Goal: Transaction & Acquisition: Purchase product/service

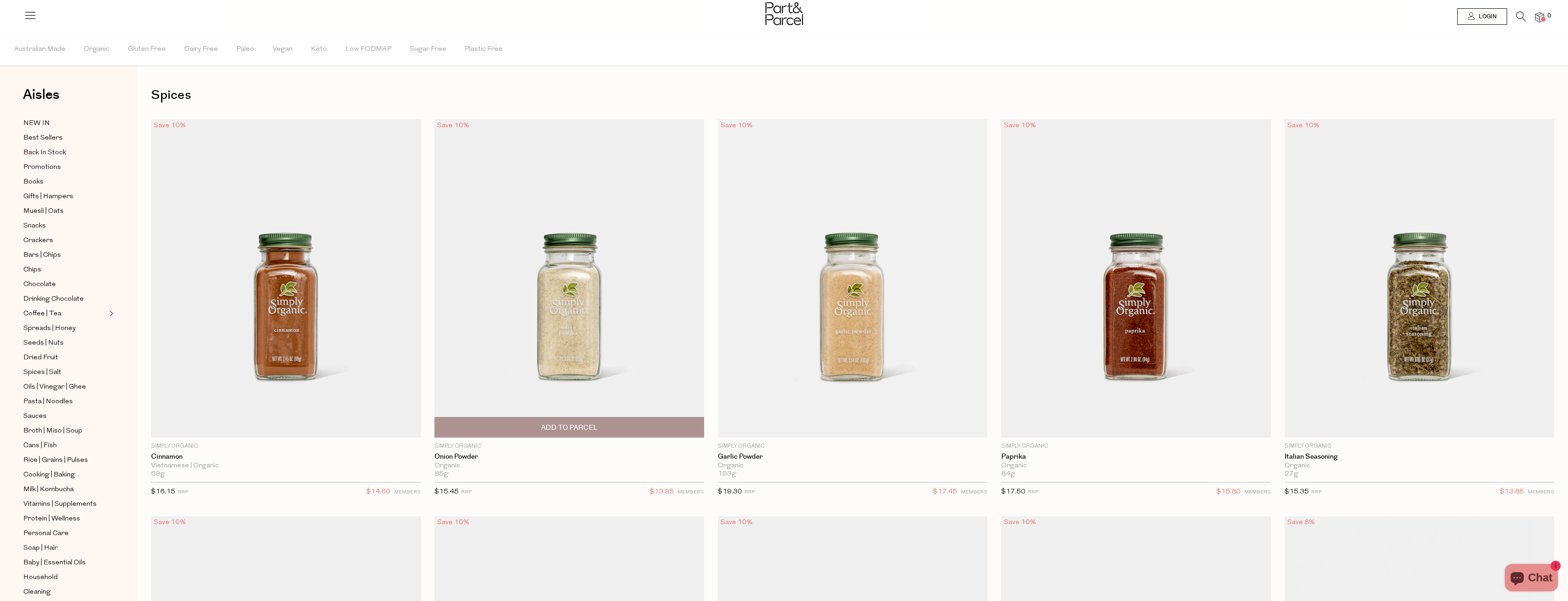
click at [618, 424] on span "Add To Parcel" at bounding box center [569, 428] width 264 height 20
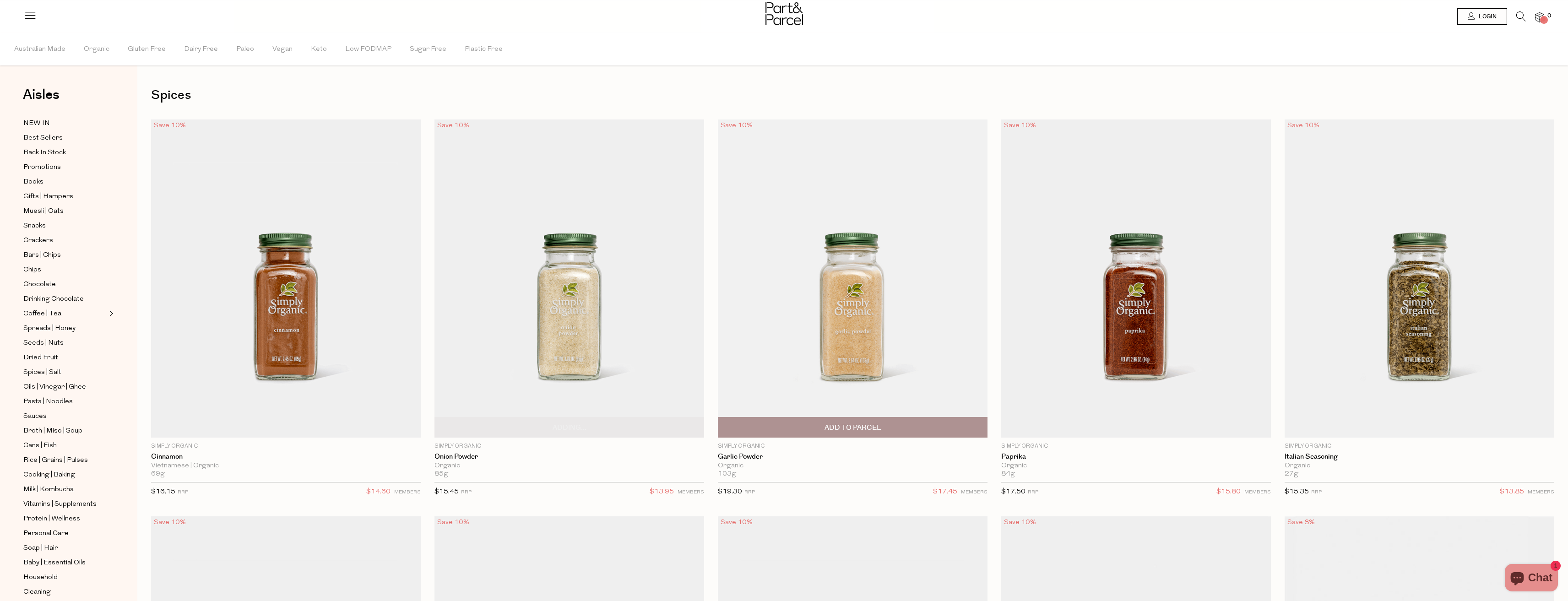
click at [817, 420] on span "Add To Parcel" at bounding box center [852, 428] width 264 height 20
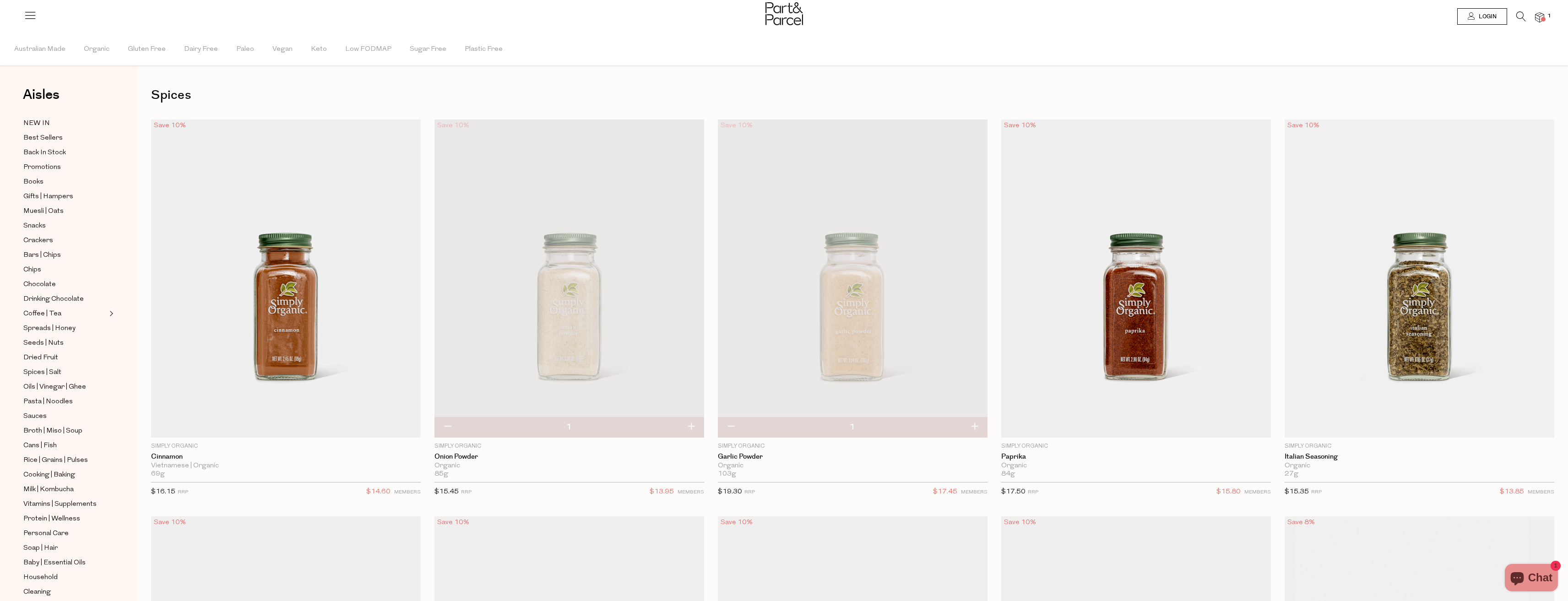
click at [1524, 18] on icon at bounding box center [1521, 16] width 10 height 10
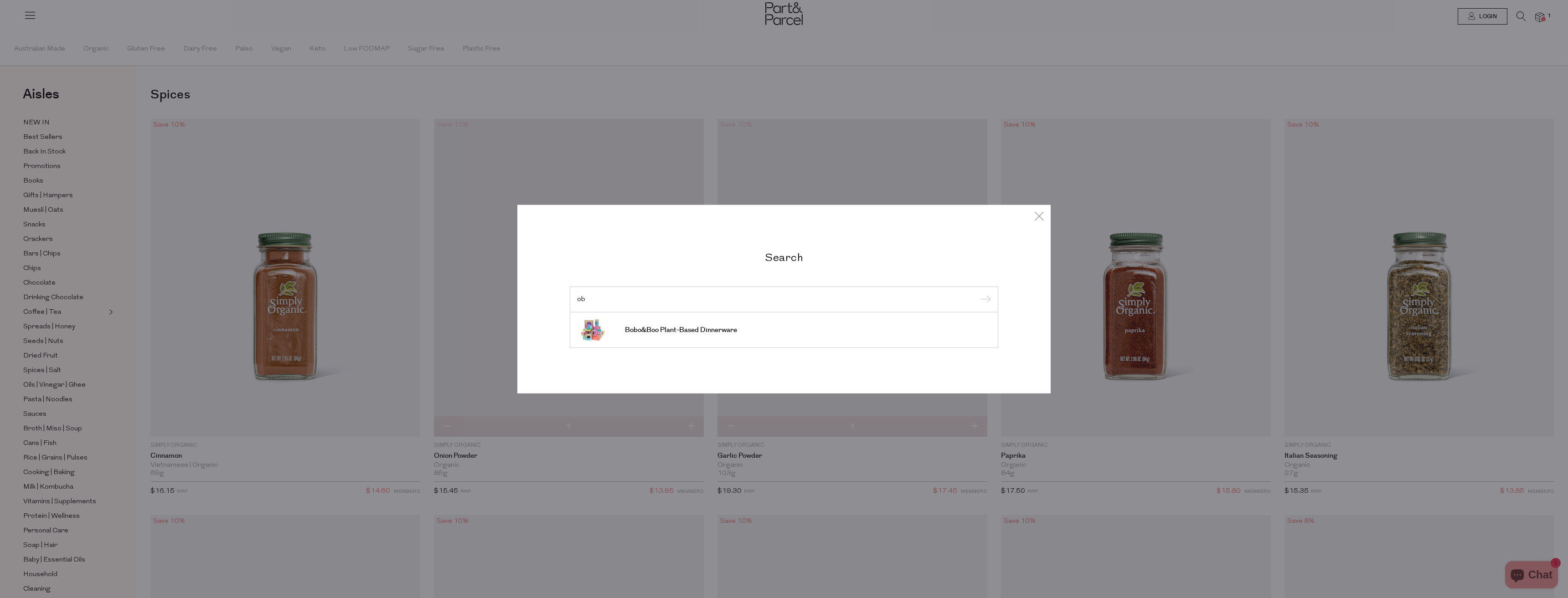
type input "o"
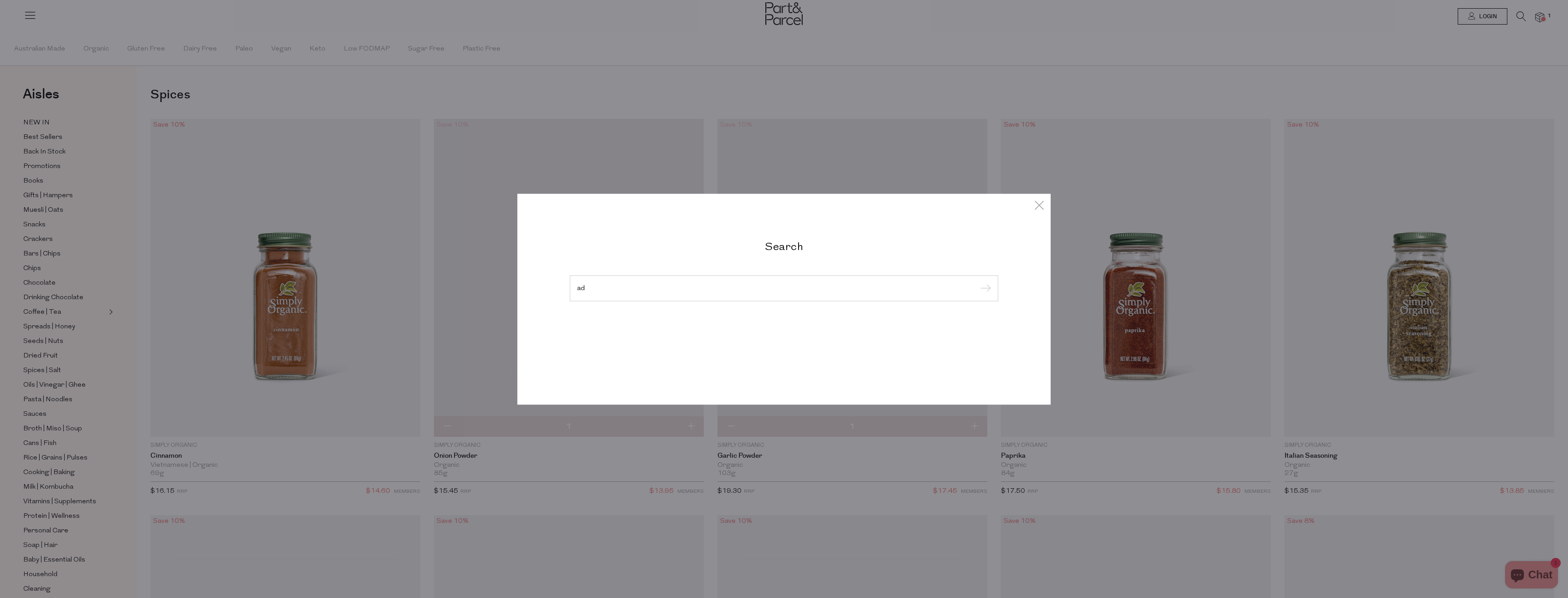
type input "a"
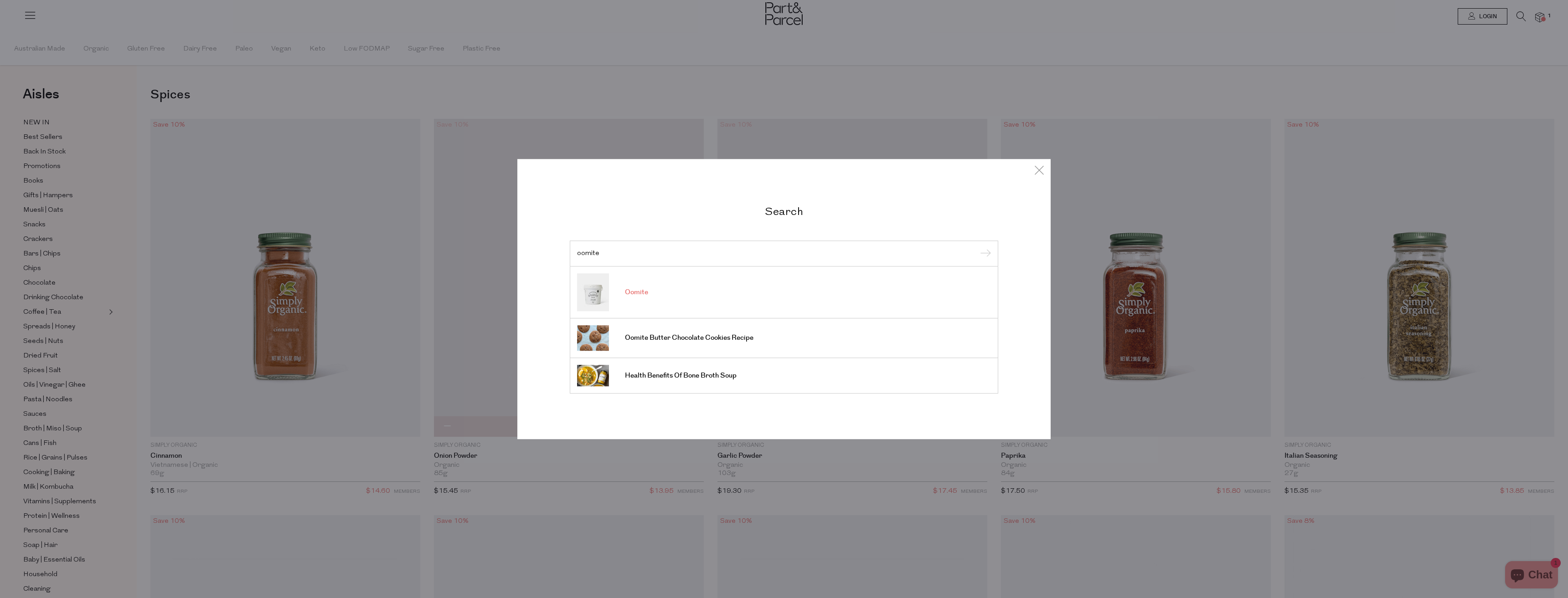
type input "oomite"
click at [651, 297] on link "Oomite" at bounding box center [784, 292] width 414 height 37
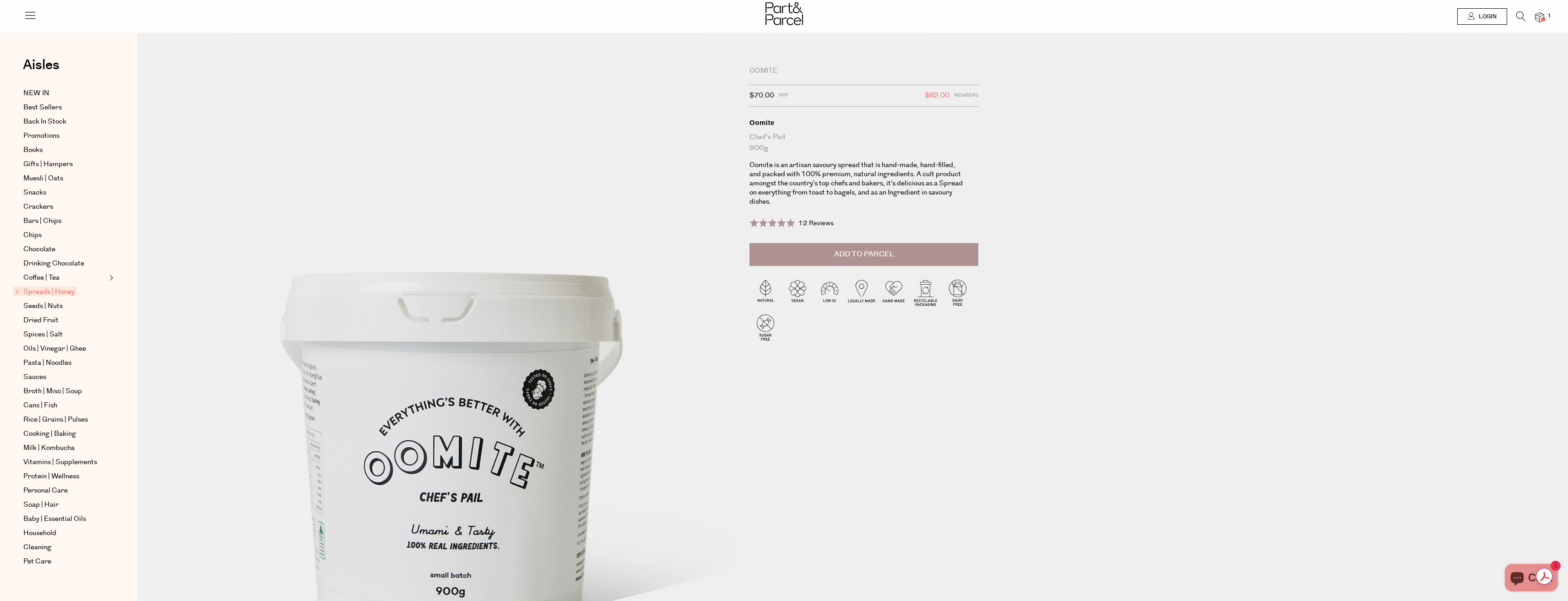
click at [842, 256] on span "Add to Parcel" at bounding box center [864, 255] width 60 height 11
click at [1521, 16] on icon at bounding box center [1521, 16] width 10 height 10
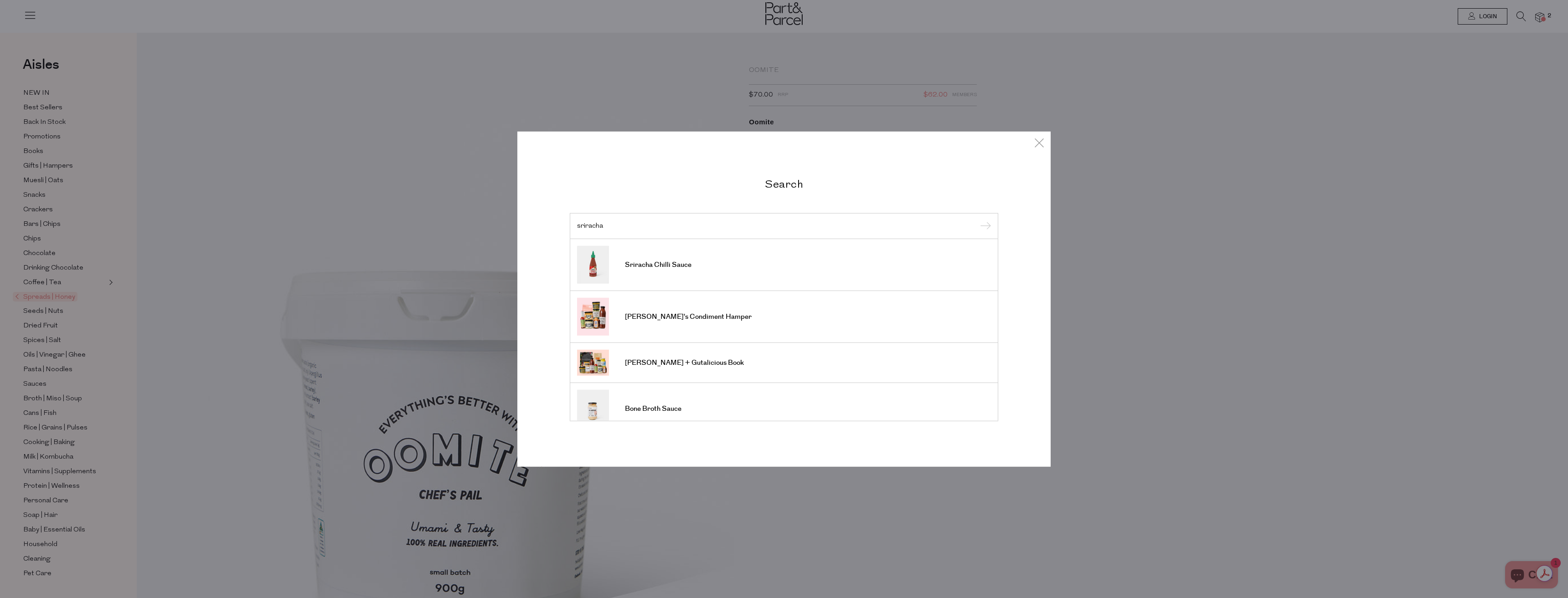
type input "sriracha"
click at [760, 259] on link "Sriracha Chilli Sauce" at bounding box center [784, 265] width 414 height 37
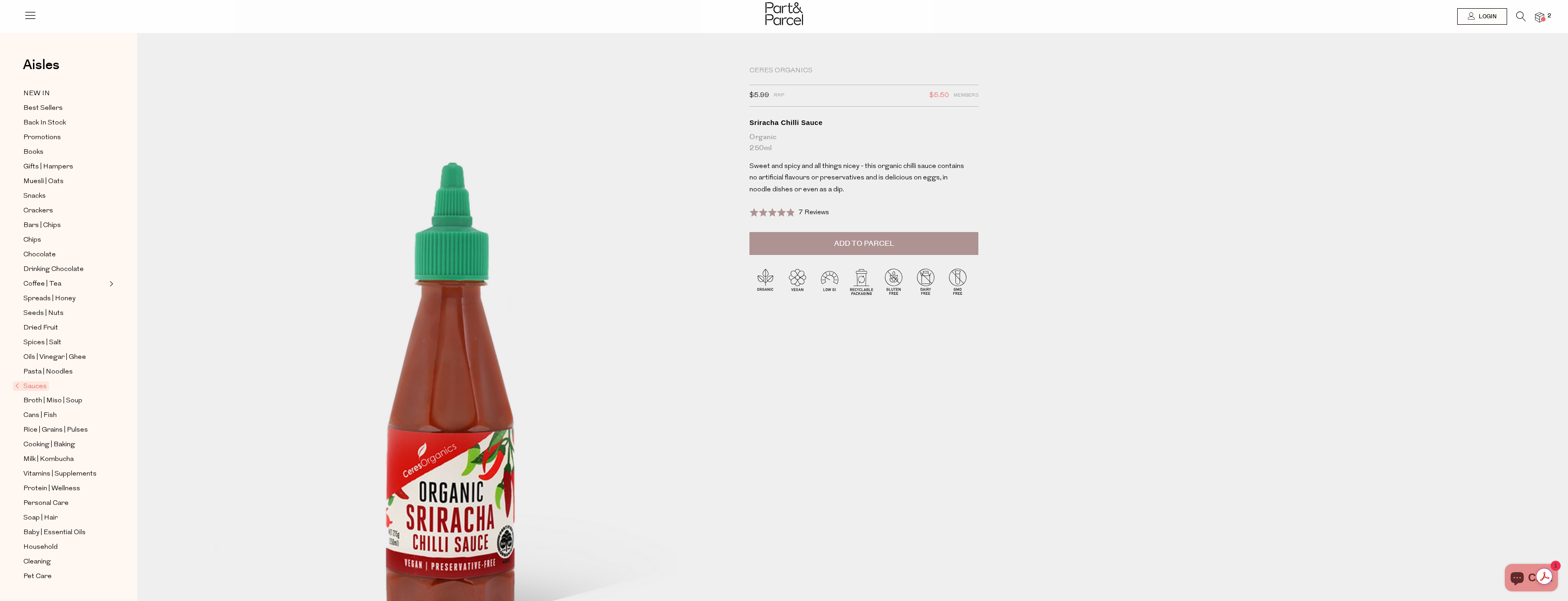
click at [885, 246] on span "Add to Parcel" at bounding box center [864, 244] width 60 height 11
click at [1517, 14] on icon at bounding box center [1521, 16] width 10 height 10
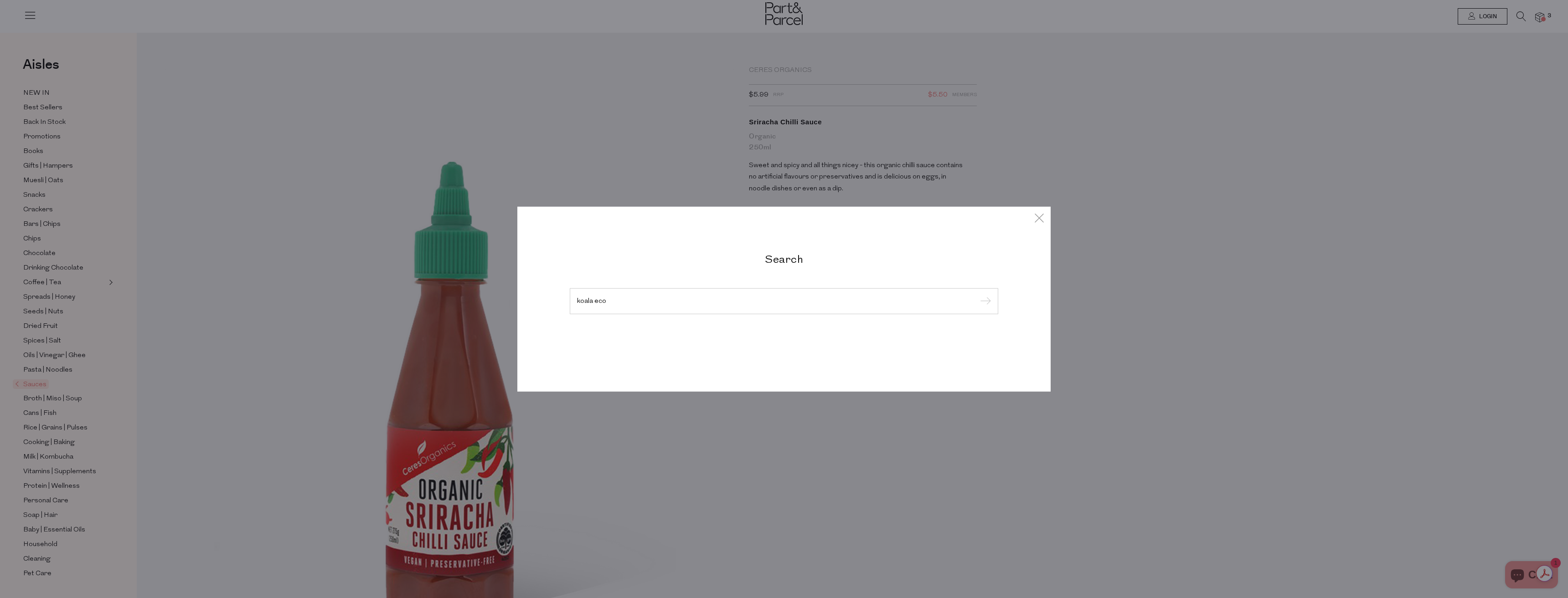
type input "koala eco"
click at [977, 295] on input "submit" at bounding box center [984, 301] width 13 height 13
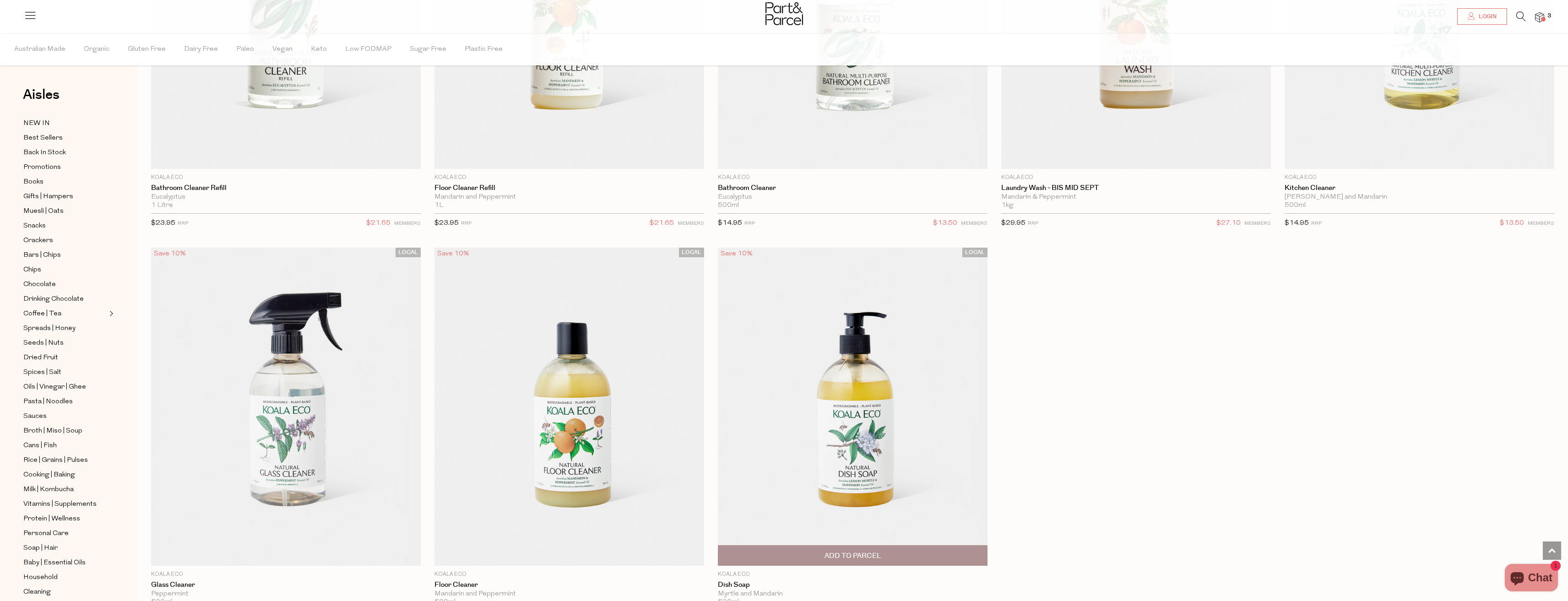
scroll to position [1603, 0]
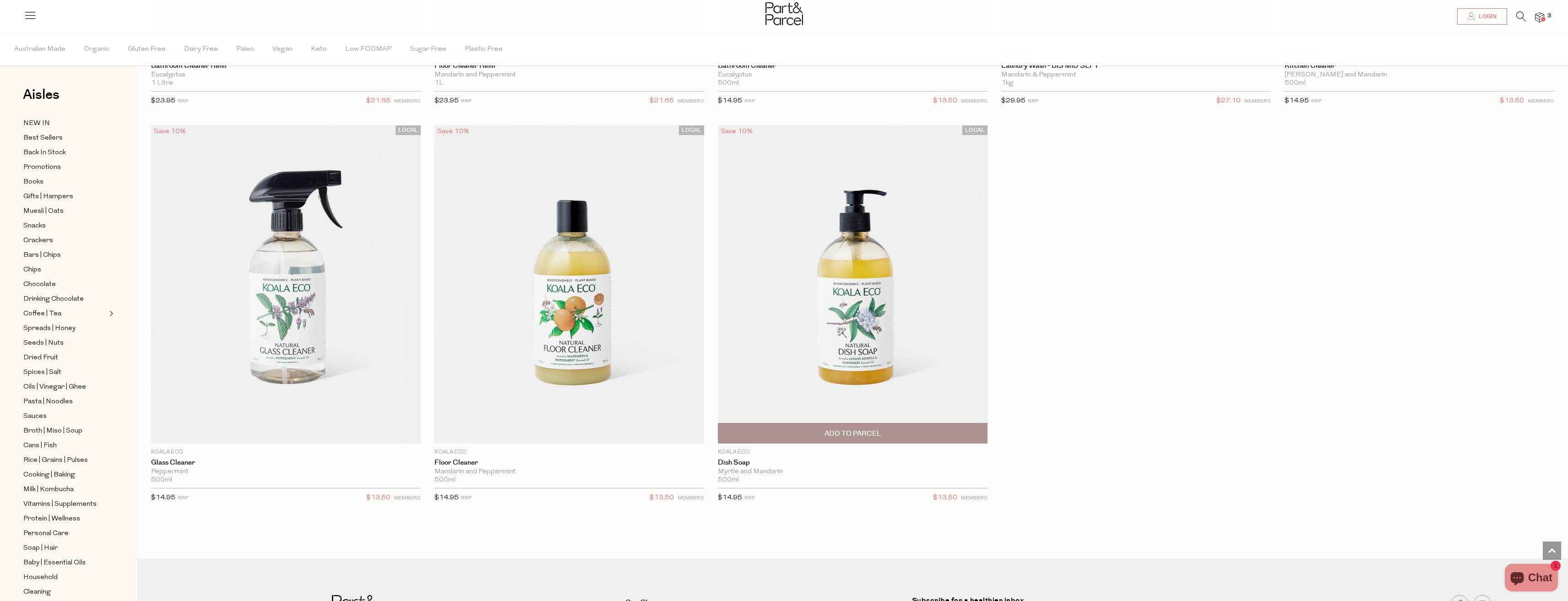
click at [906, 437] on span "Add To Parcel" at bounding box center [852, 433] width 264 height 20
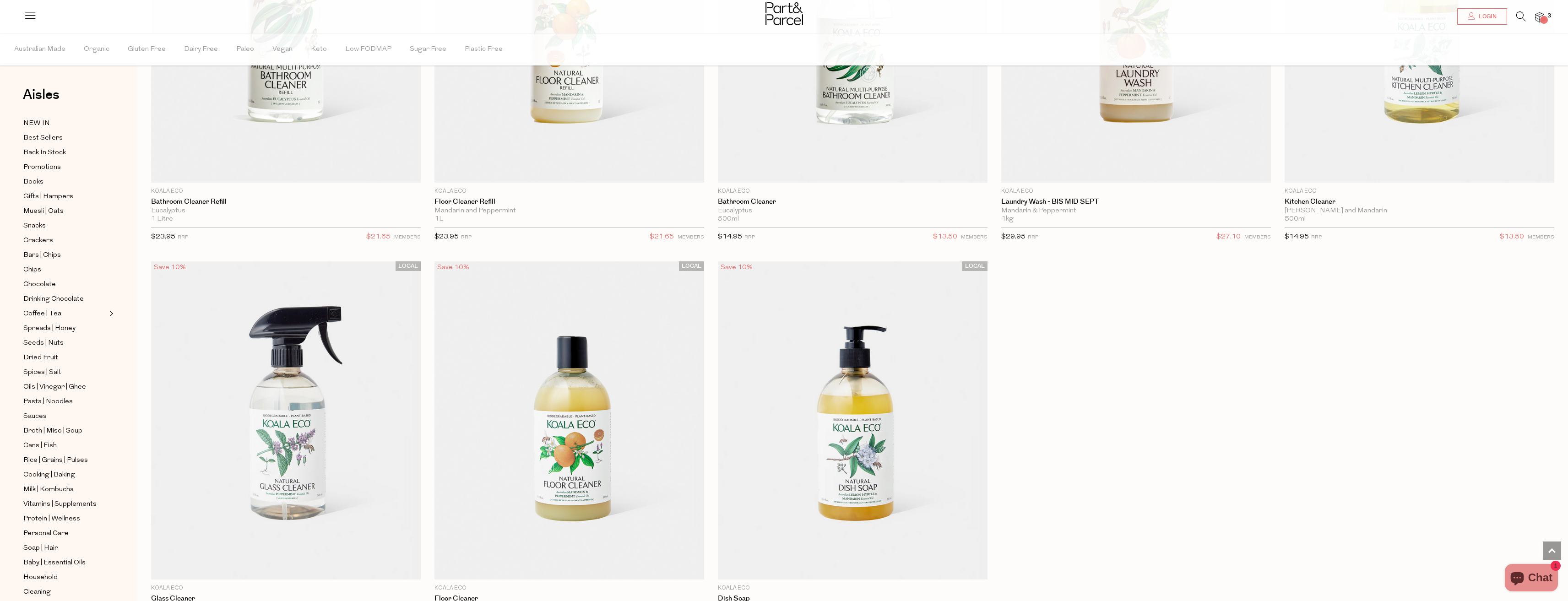
scroll to position [1466, 0]
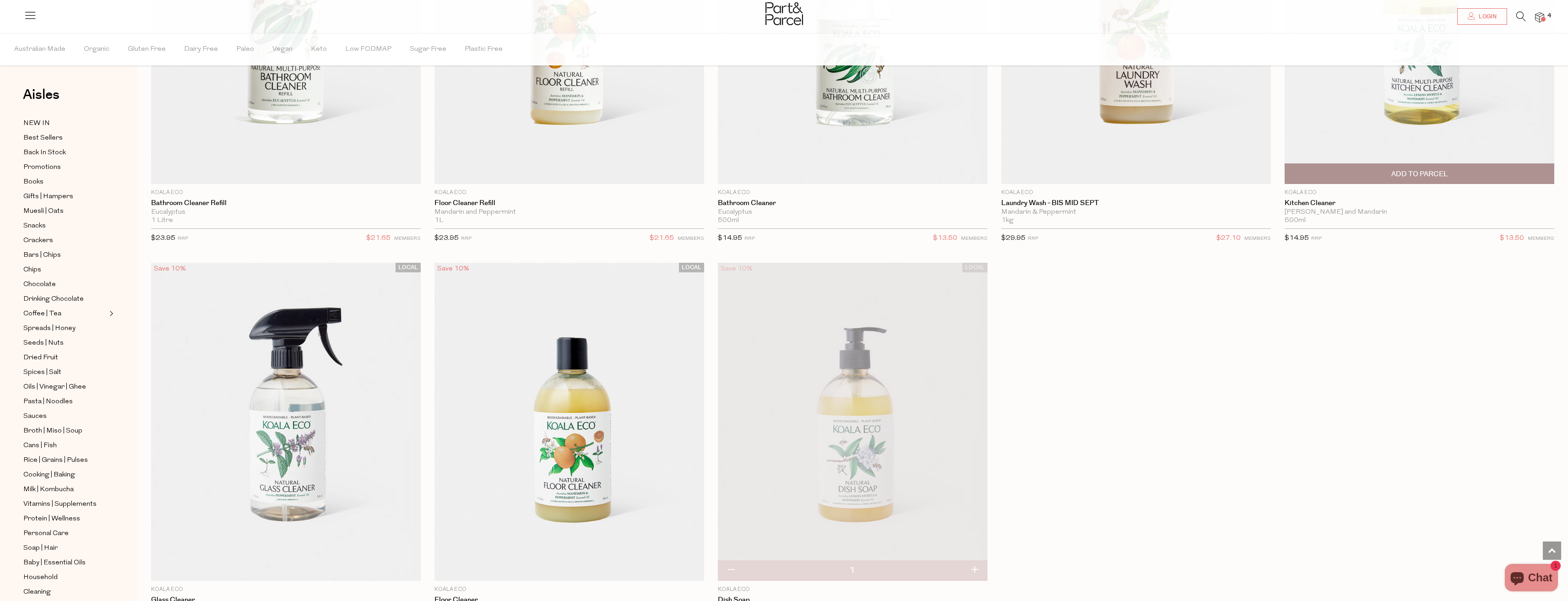
click at [1417, 172] on span "Add To Parcel" at bounding box center [1419, 174] width 56 height 10
click at [1516, 17] on icon at bounding box center [1521, 16] width 10 height 10
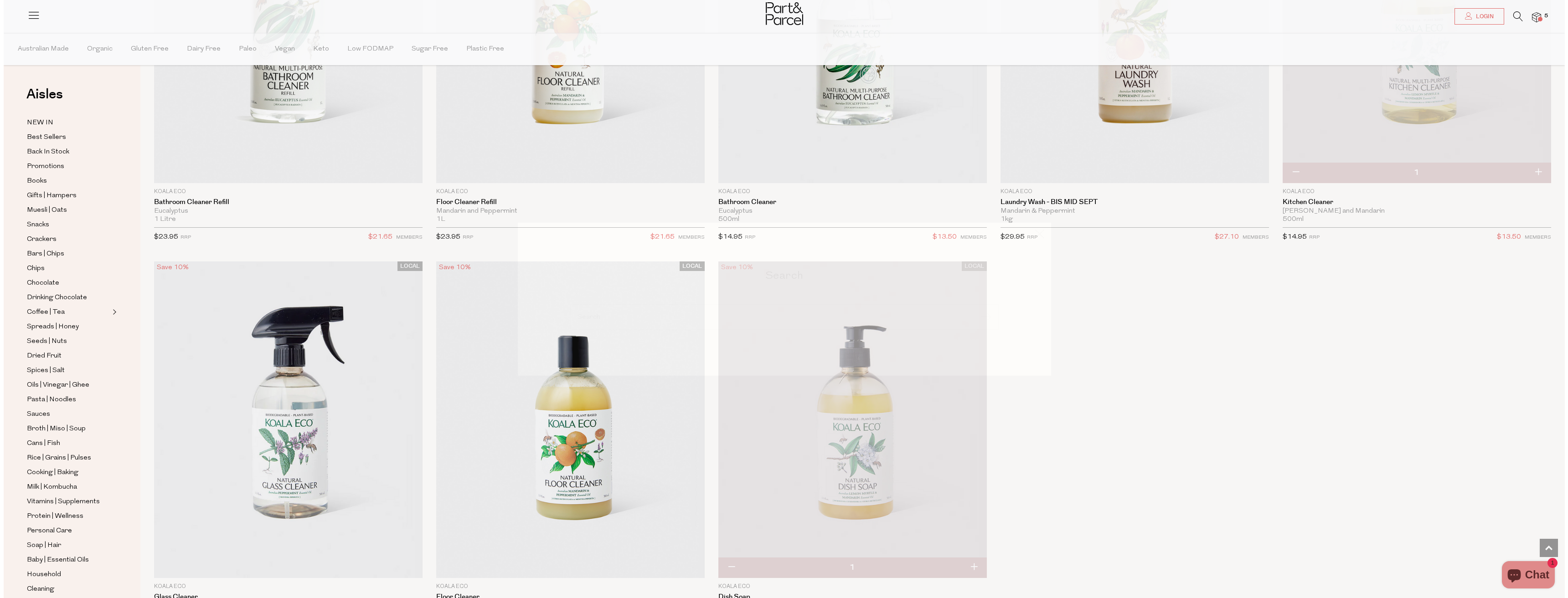
scroll to position [1464, 0]
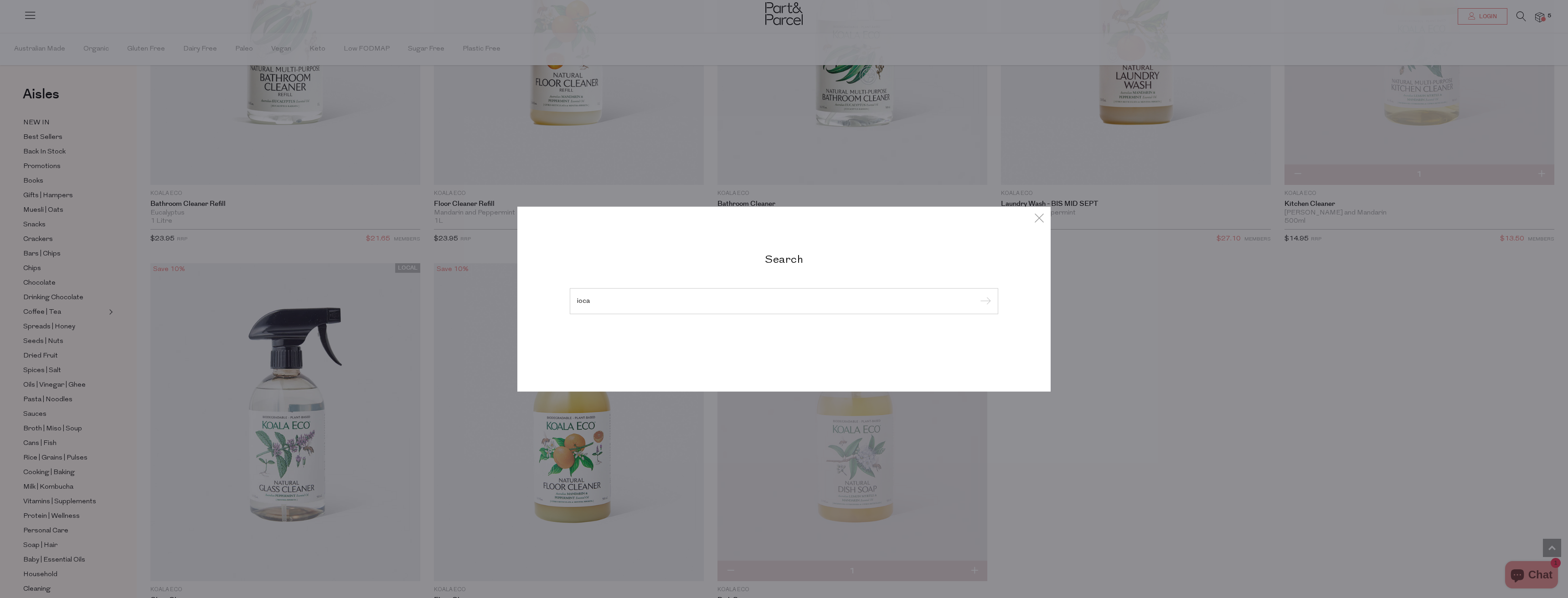
type input "ioca"
click at [977, 295] on input "submit" at bounding box center [984, 301] width 13 height 13
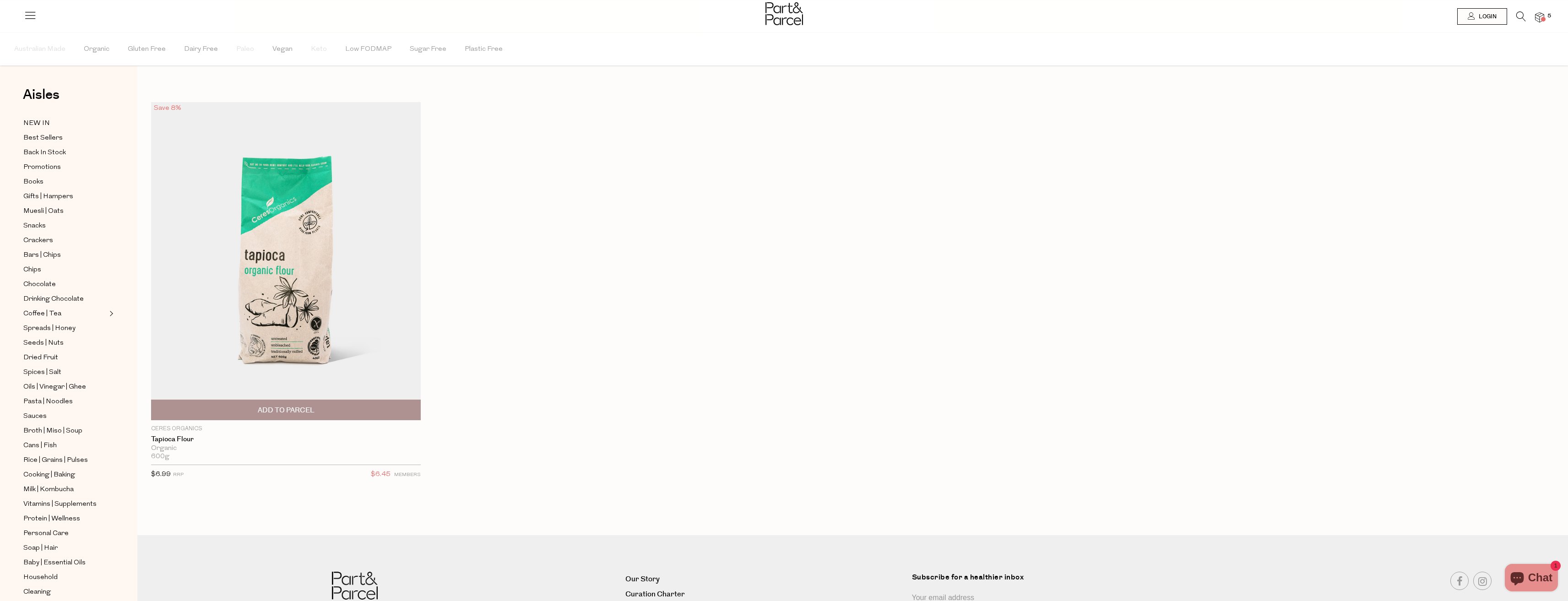
click at [341, 410] on span "Add To Parcel" at bounding box center [285, 410] width 264 height 20
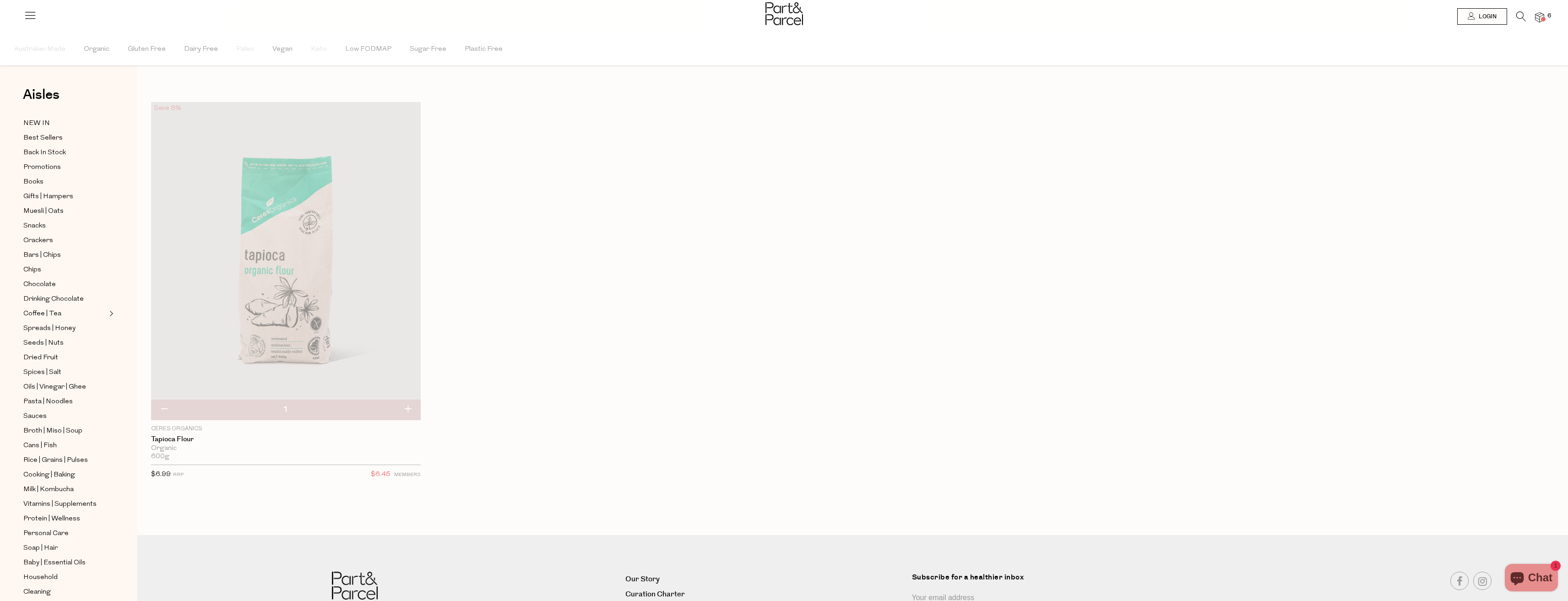
click at [1519, 16] on icon at bounding box center [1521, 16] width 10 height 10
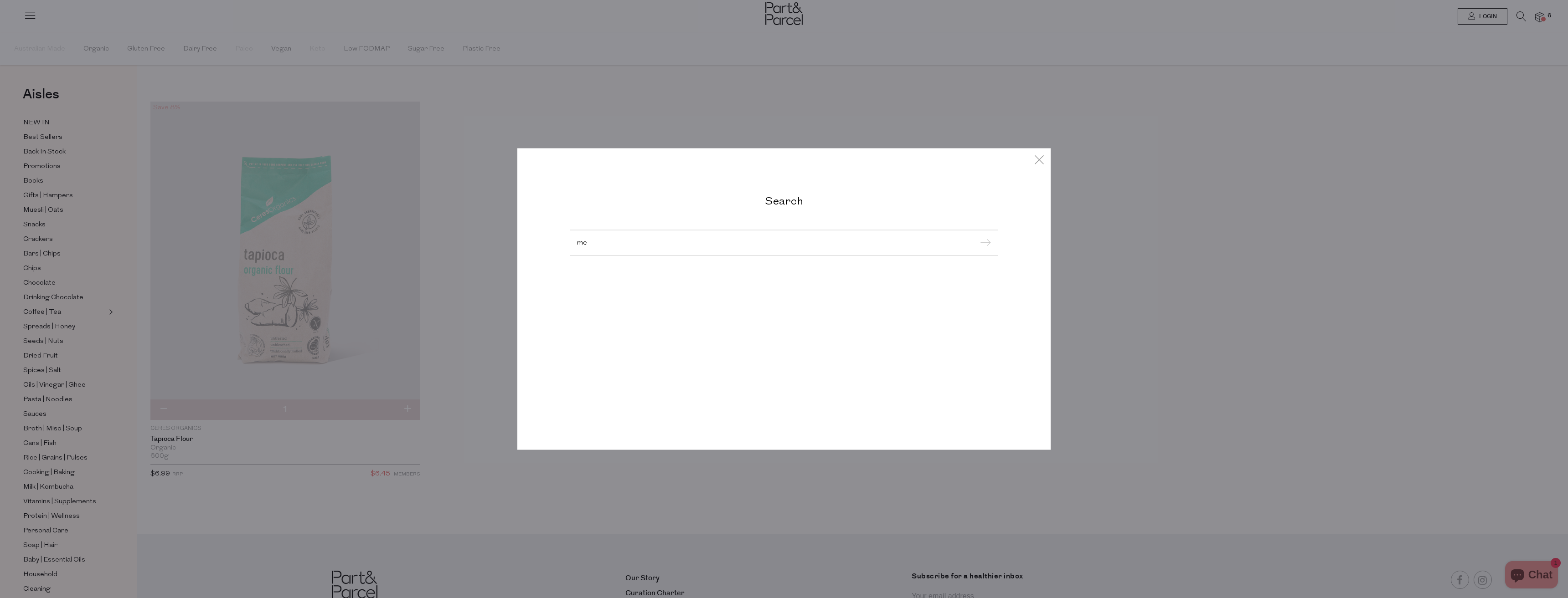
type input "m"
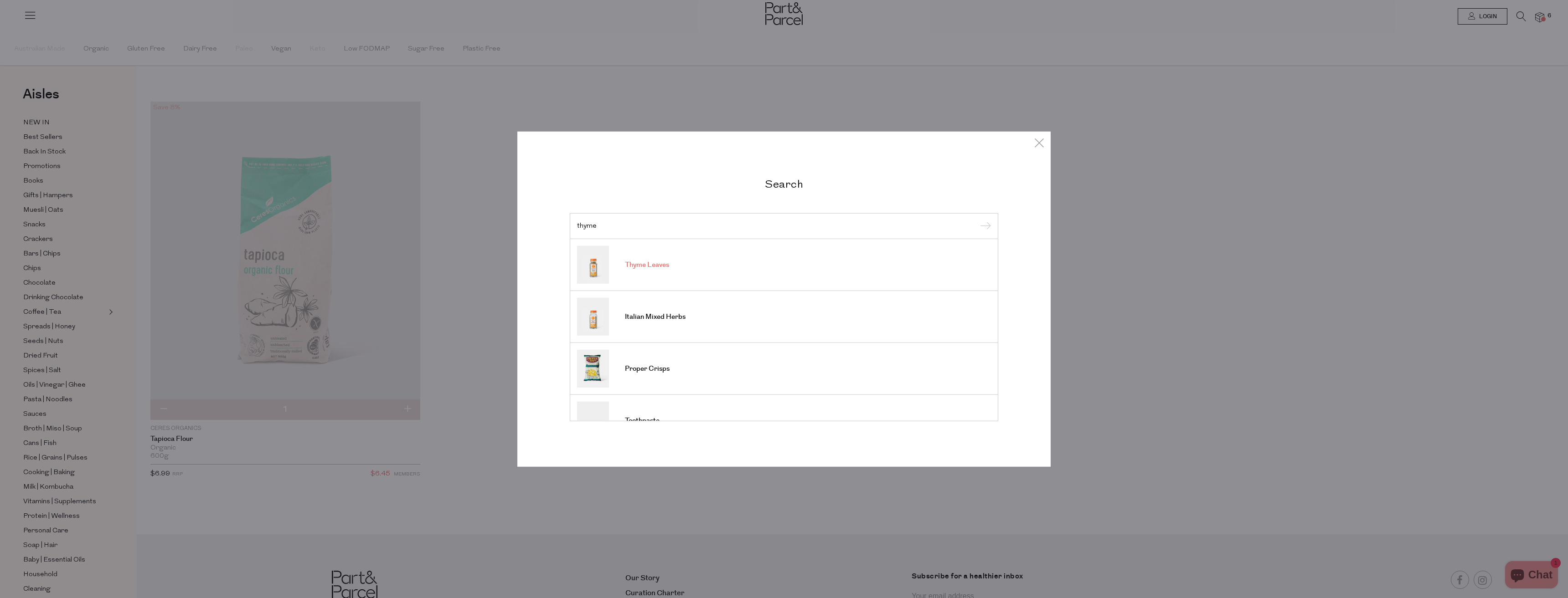
type input "thyme"
click at [702, 273] on link "Thyme Leaves" at bounding box center [784, 265] width 414 height 37
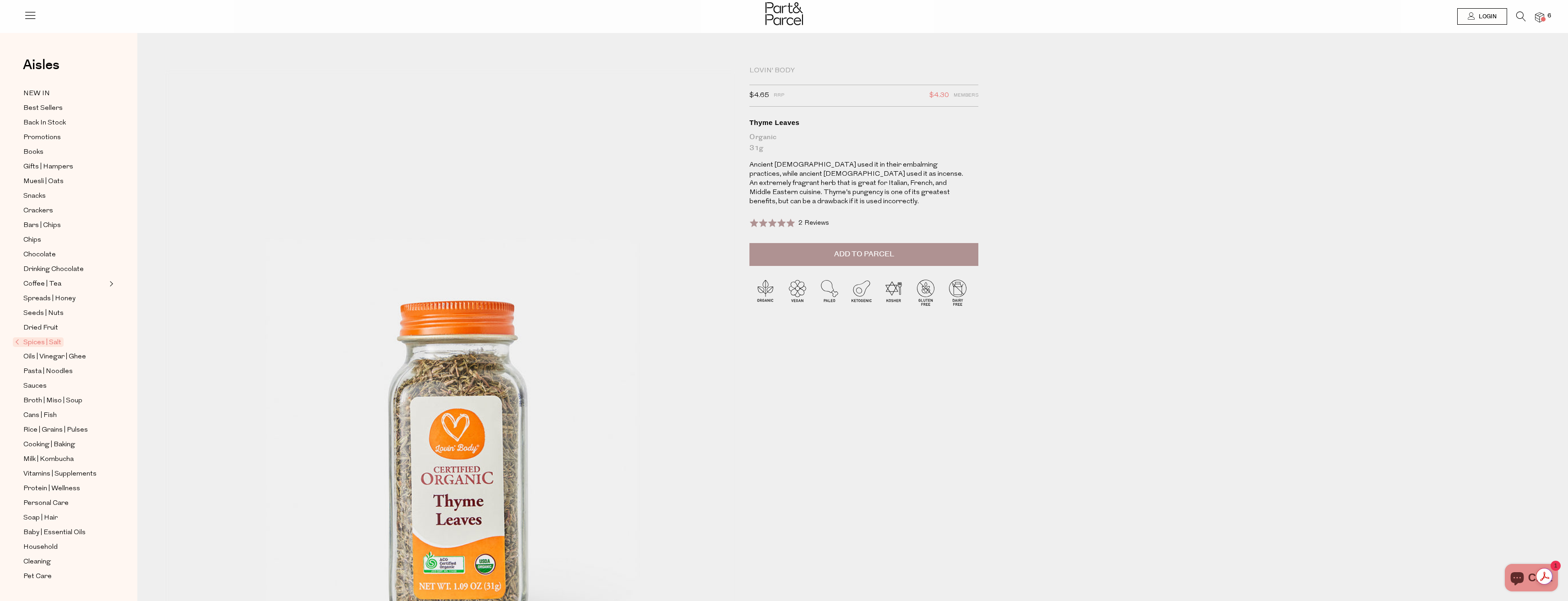
click at [854, 249] on span "Add to Parcel" at bounding box center [864, 255] width 60 height 11
click at [1518, 17] on icon at bounding box center [1521, 16] width 10 height 10
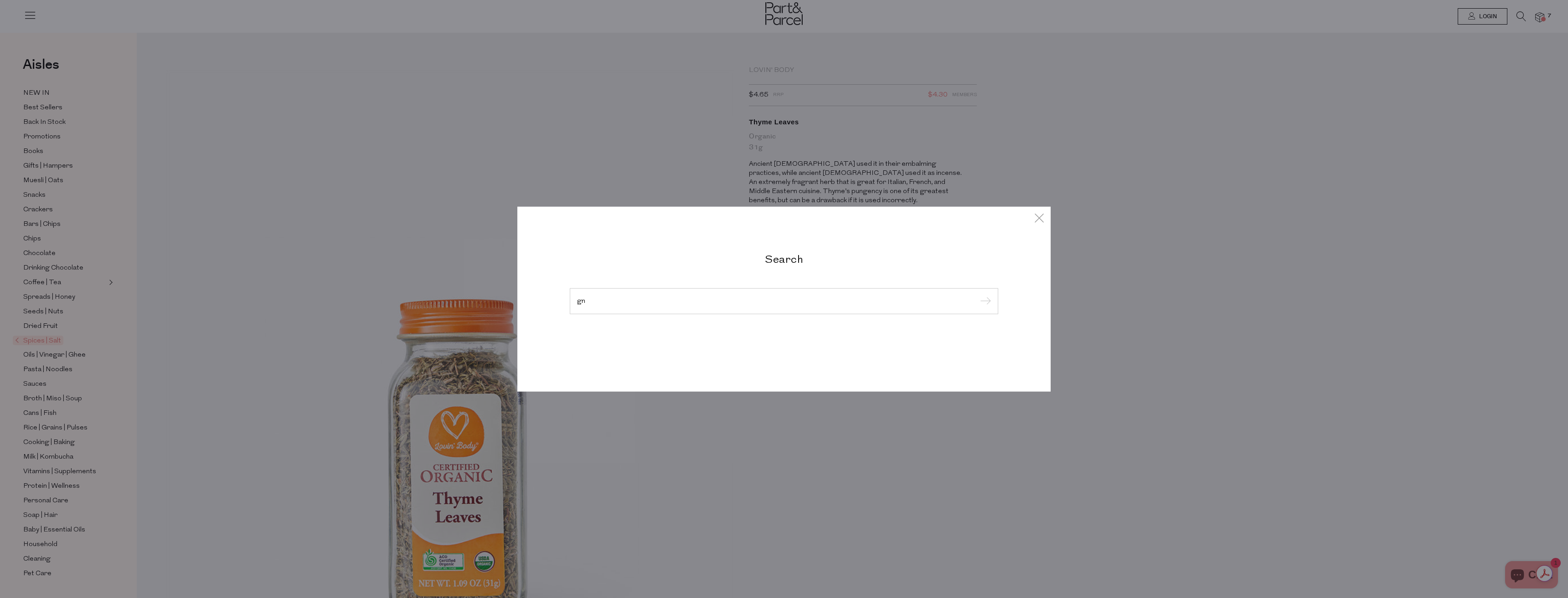
type input "g"
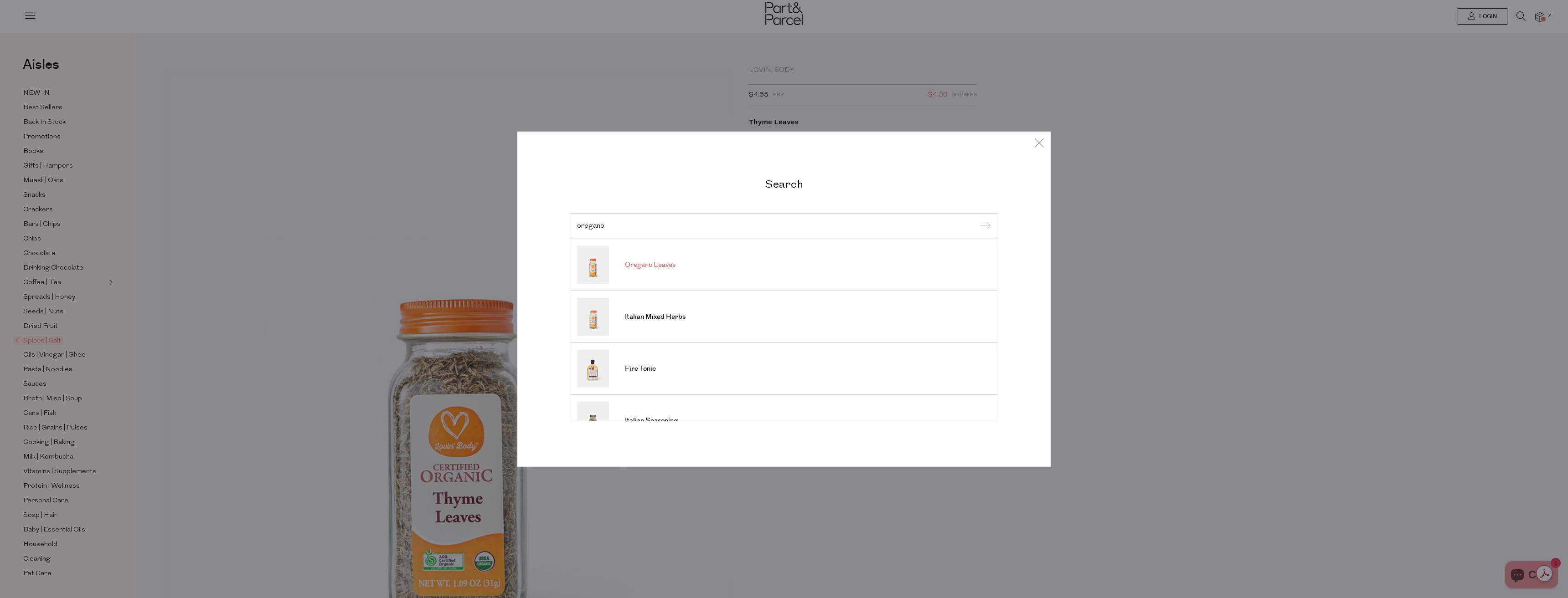
type input "oregano"
click at [711, 271] on link "Oregano Leaves" at bounding box center [784, 265] width 414 height 37
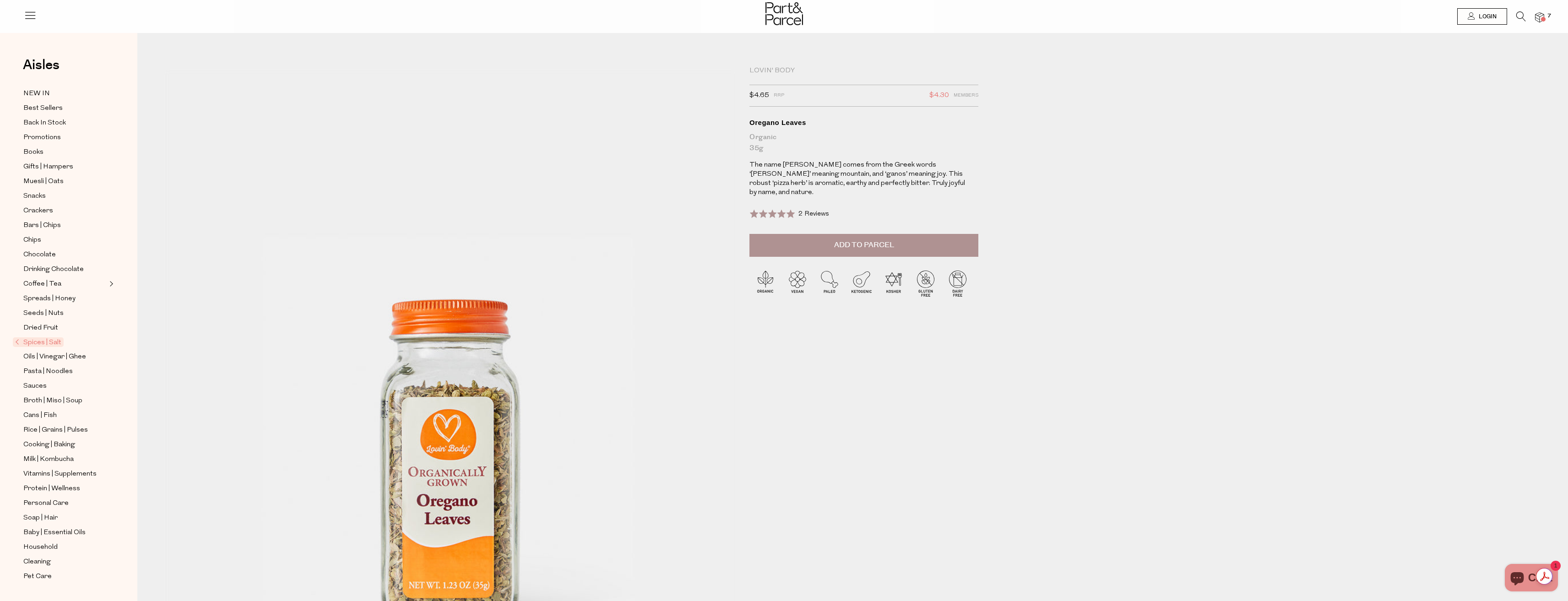
click at [887, 240] on span "Add to Parcel" at bounding box center [864, 246] width 60 height 11
click at [1518, 16] on icon at bounding box center [1521, 16] width 10 height 10
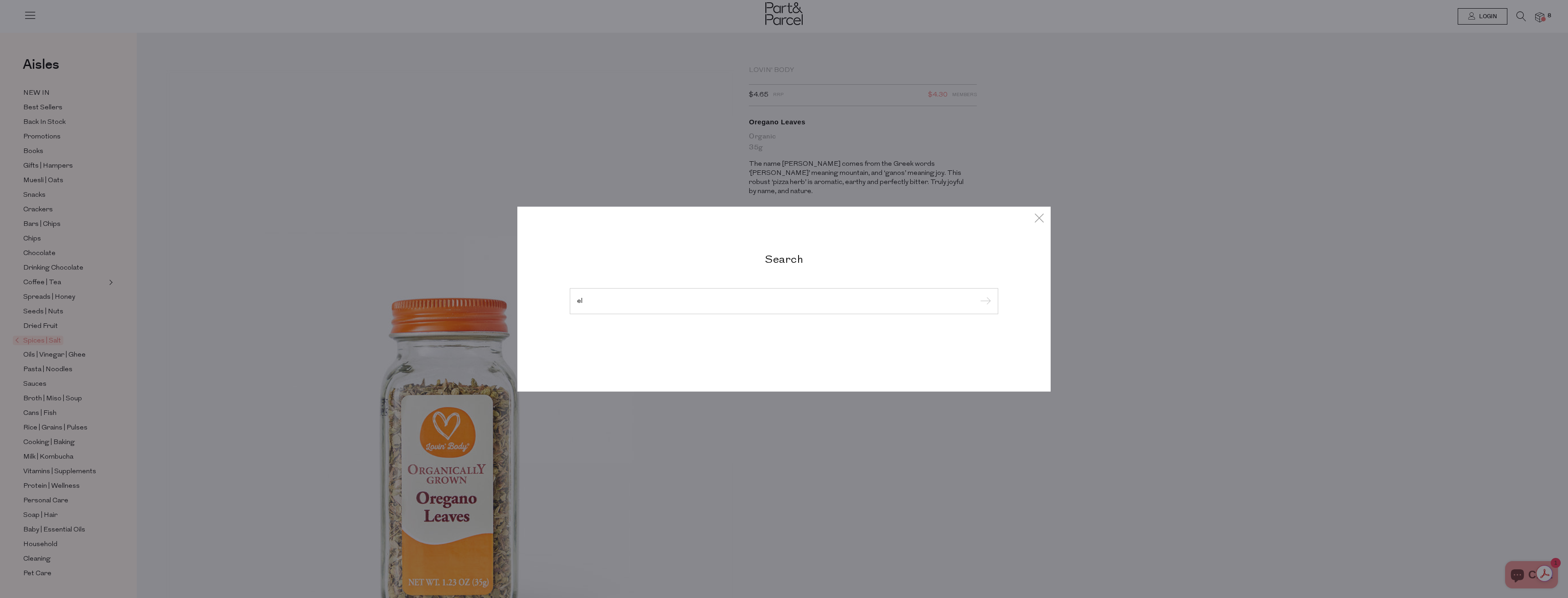
type input "e"
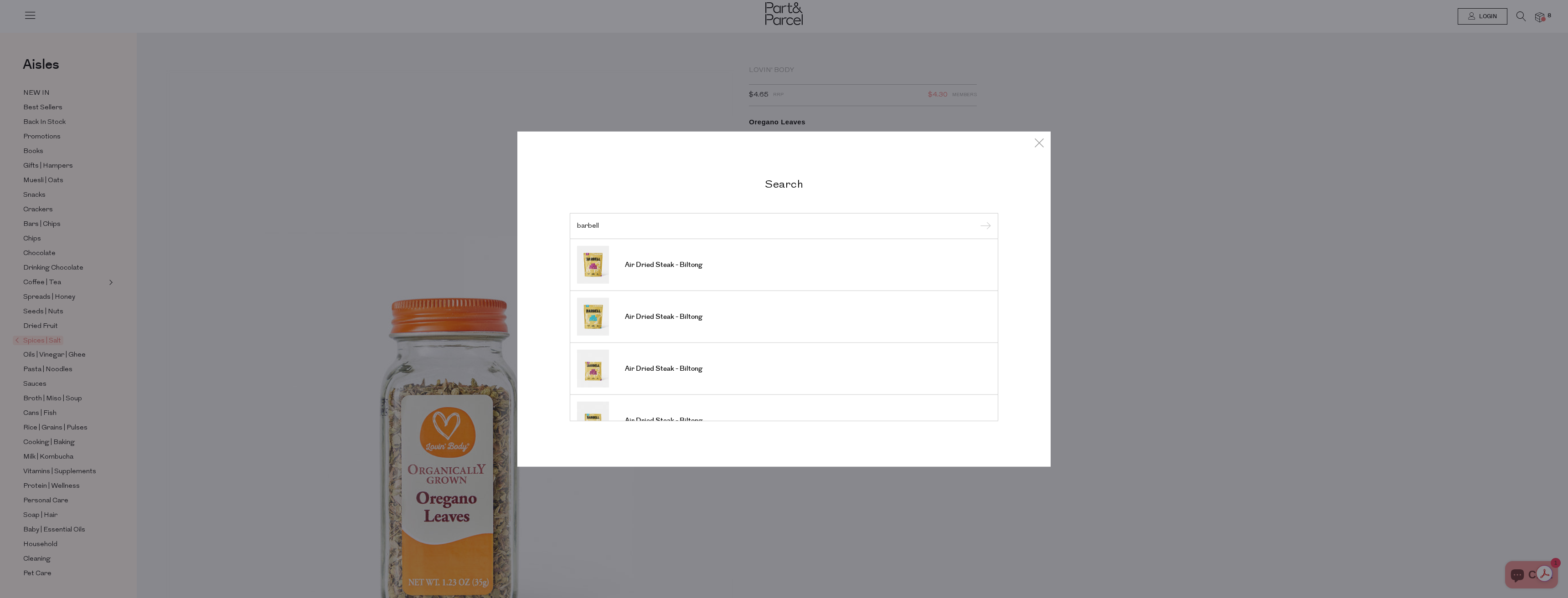
type input "barbell"
click at [977, 220] on input "submit" at bounding box center [984, 226] width 13 height 13
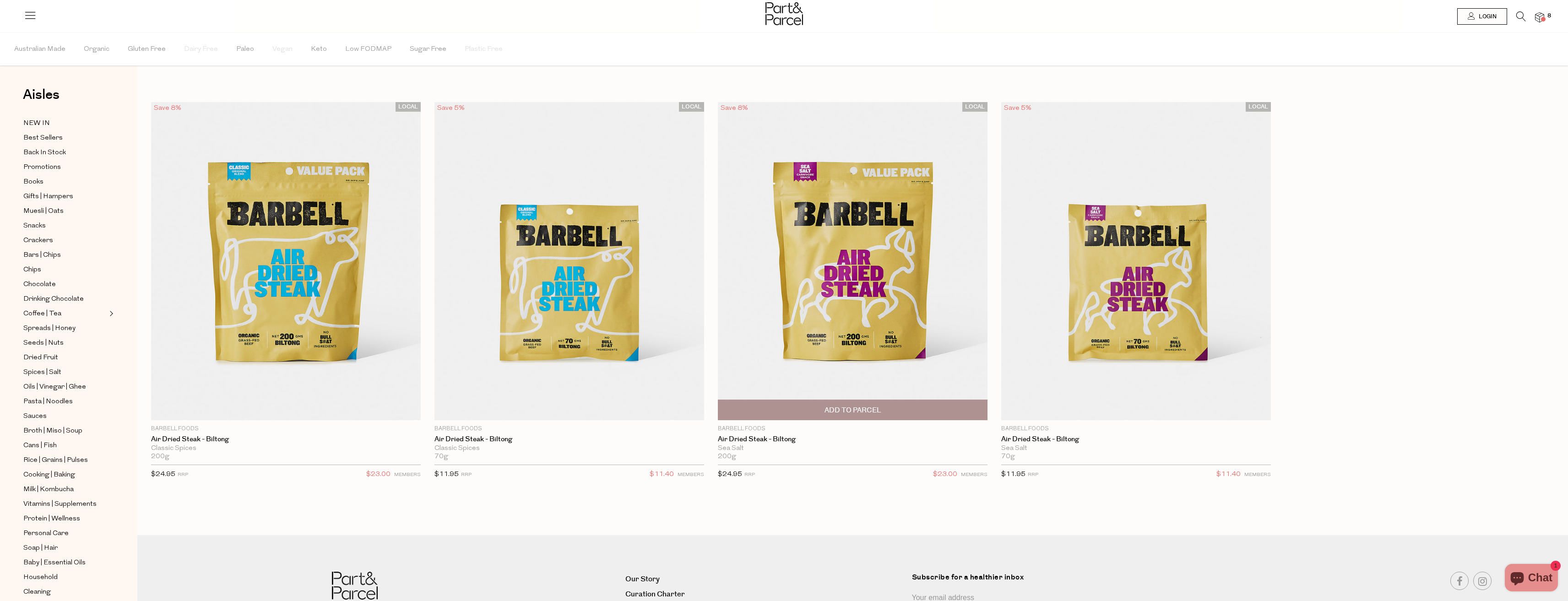
click at [832, 413] on span "Add To Parcel" at bounding box center [852, 410] width 56 height 10
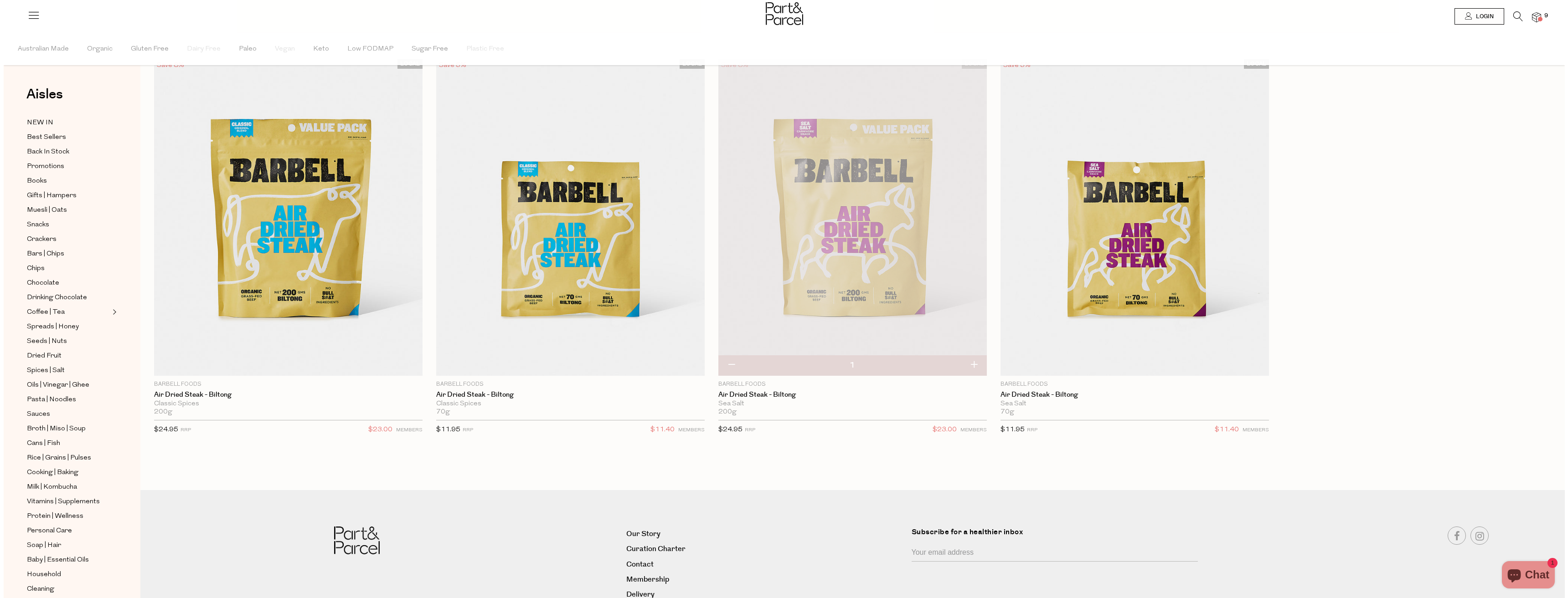
scroll to position [100, 0]
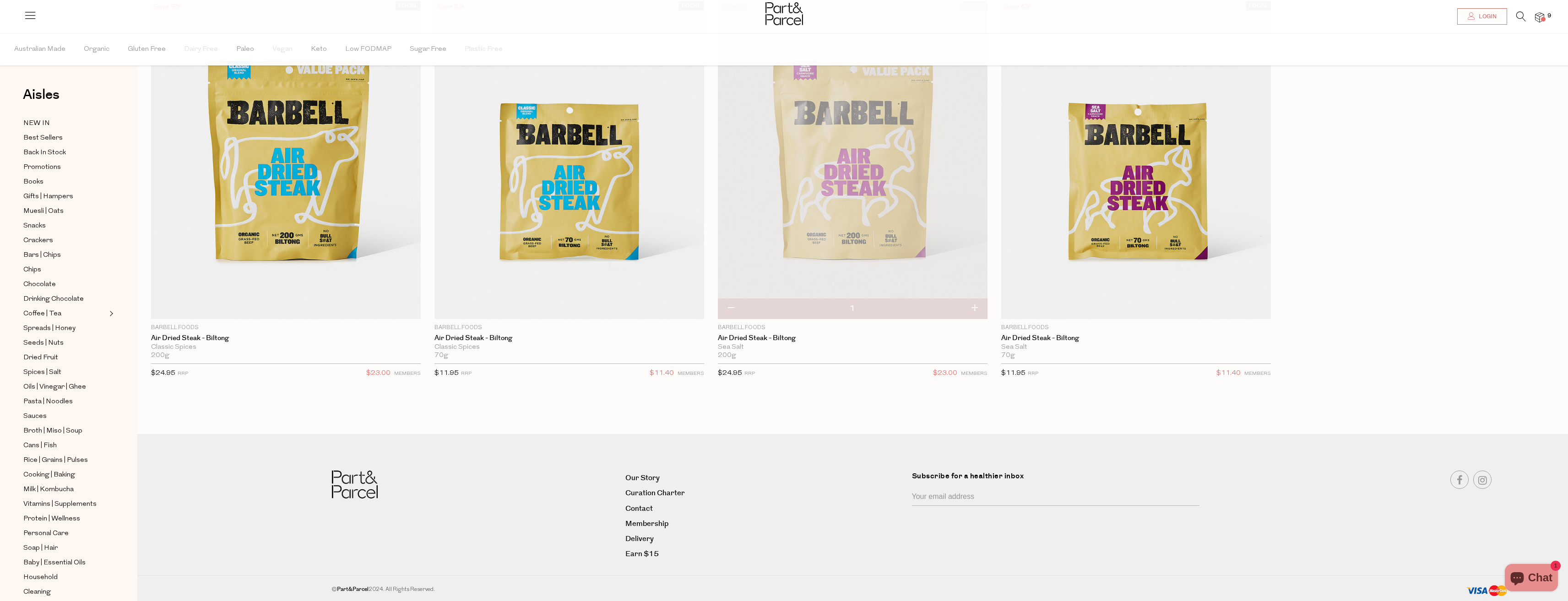
click at [1520, 22] on link at bounding box center [1521, 19] width 10 height 10
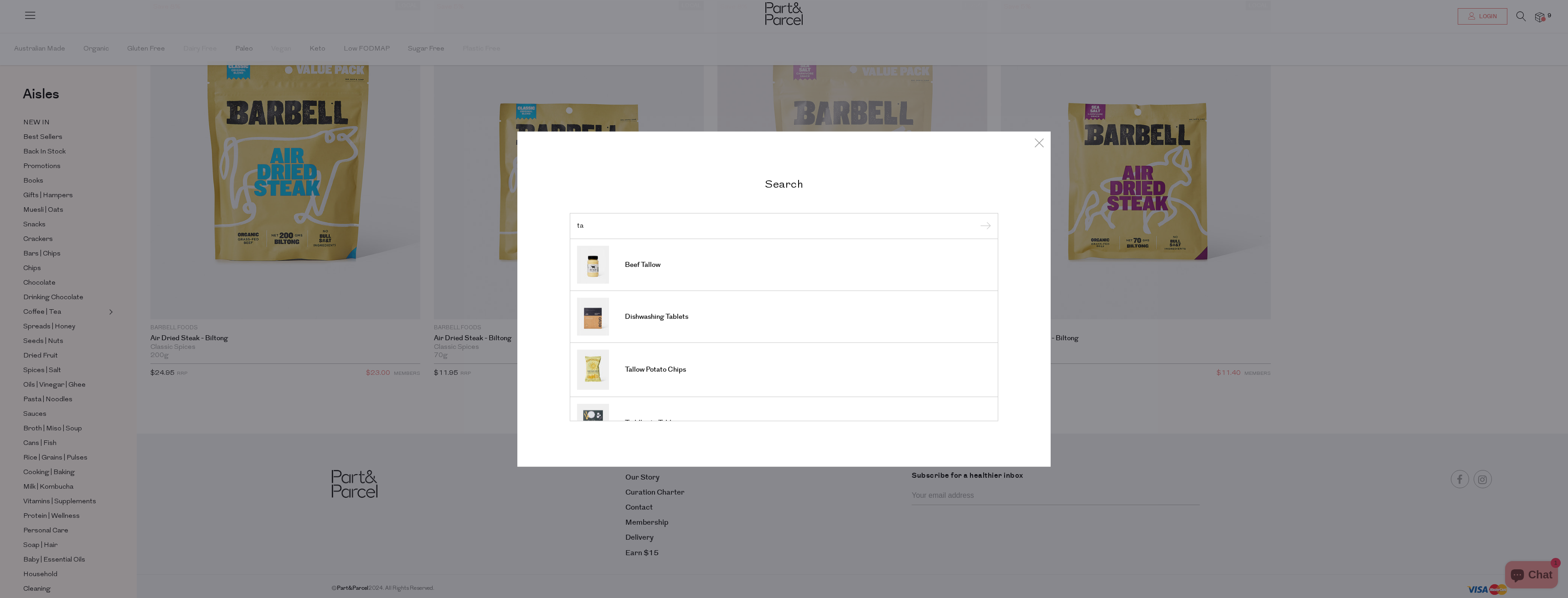
type input "t"
type input "rosita"
click at [651, 264] on span "Cod Liver Oil" at bounding box center [645, 265] width 41 height 9
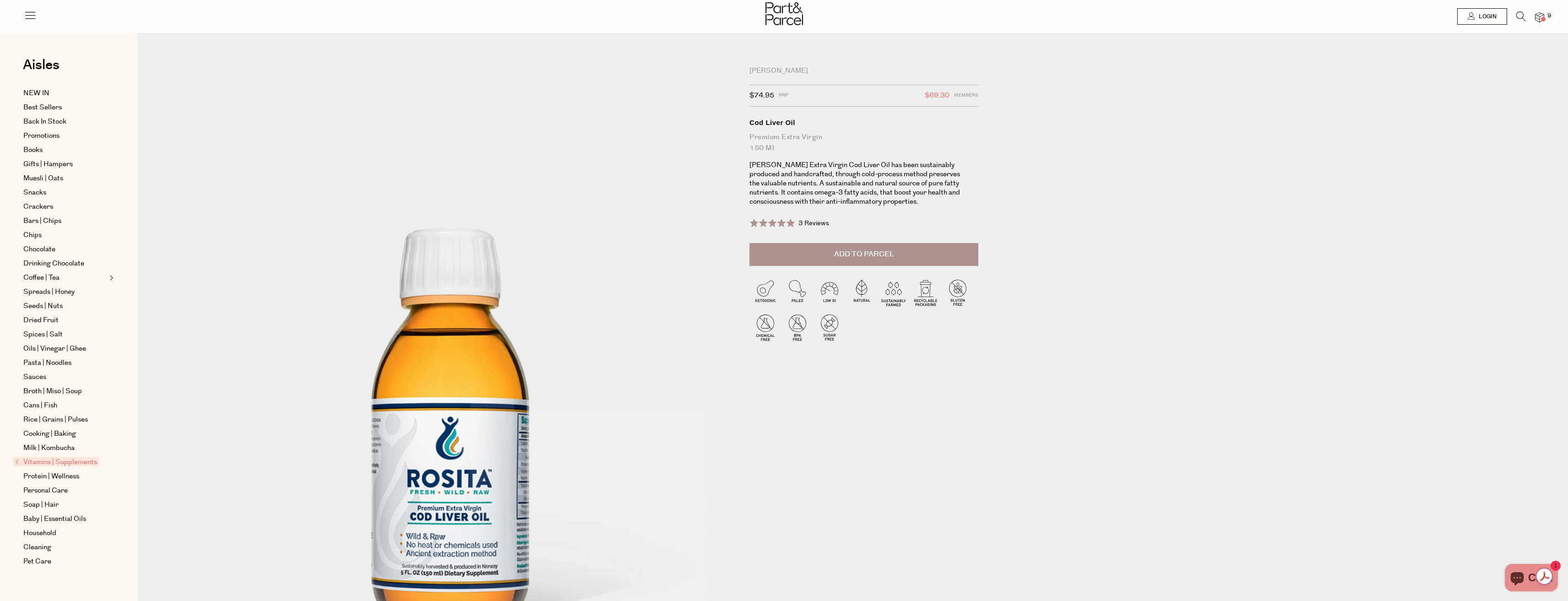
click at [840, 251] on span "Add to Parcel" at bounding box center [864, 255] width 60 height 11
click at [965, 254] on button "button" at bounding box center [965, 253] width 26 height 20
type input "2"
click at [1516, 17] on icon at bounding box center [1521, 16] width 10 height 10
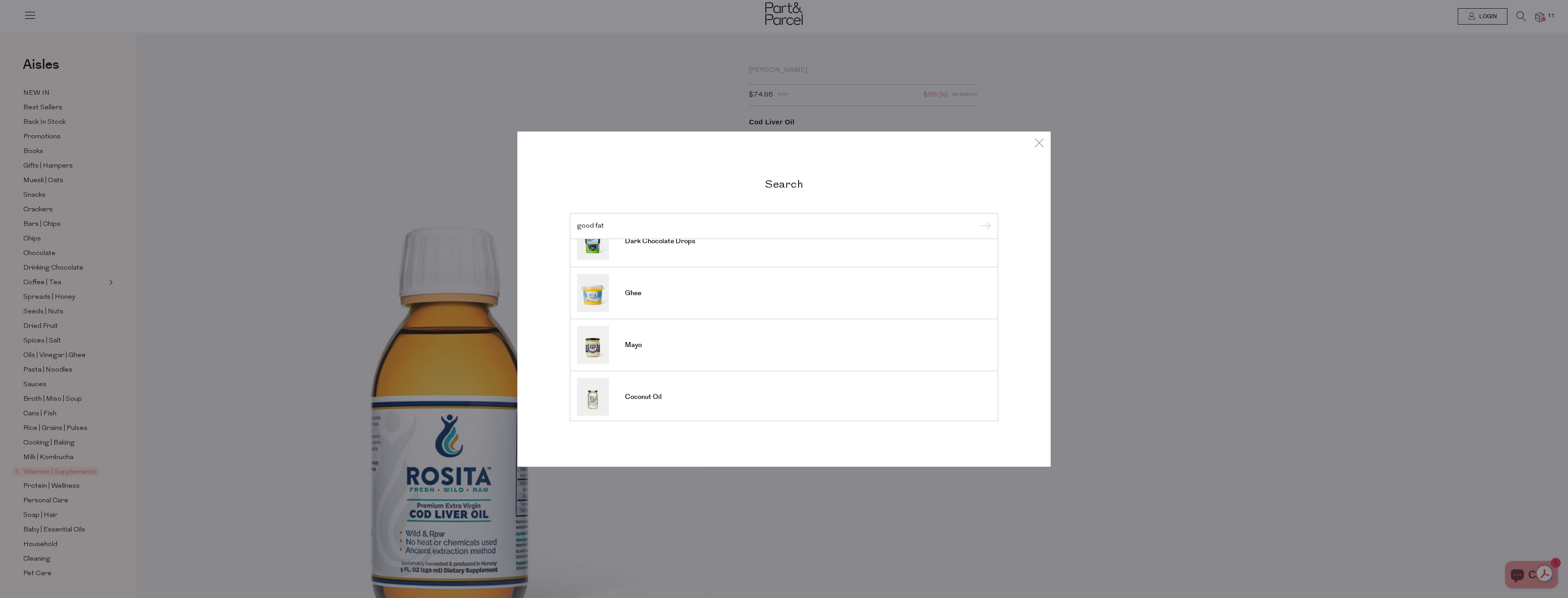
scroll to position [337, 0]
type input "good fat"
click at [717, 342] on link "Mayo" at bounding box center [784, 343] width 414 height 37
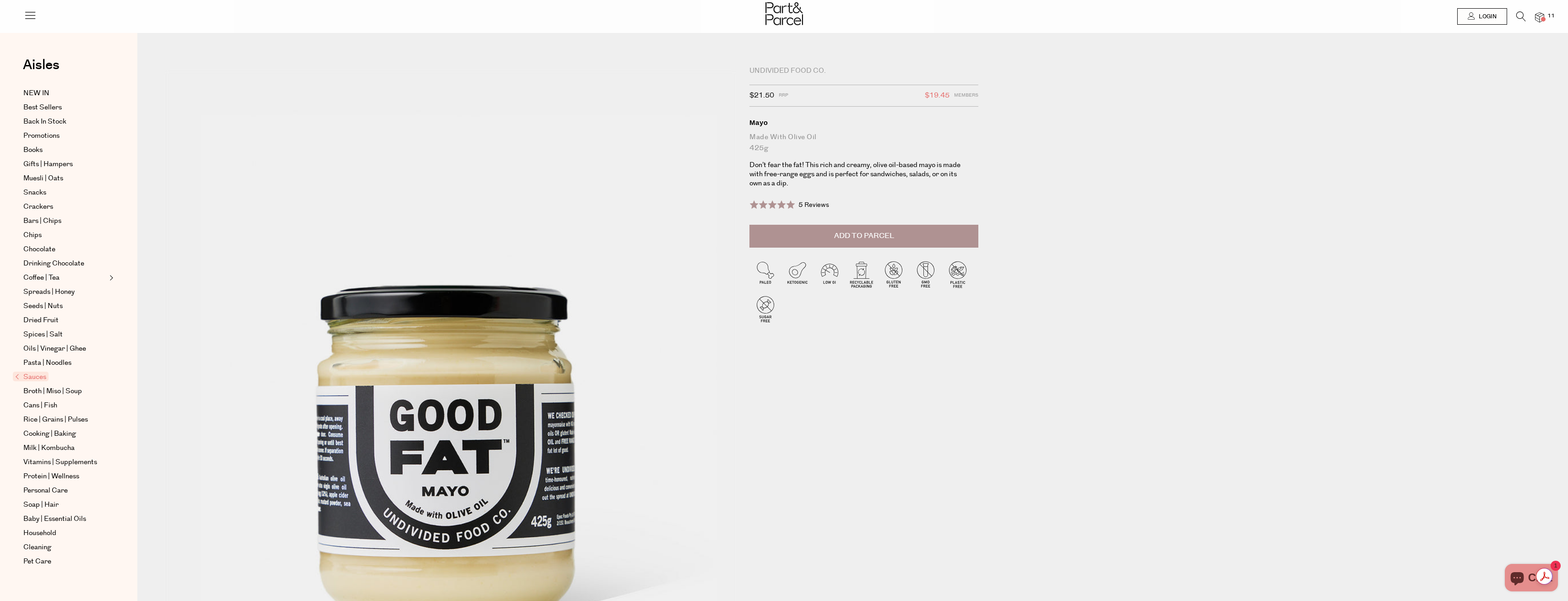
click at [866, 233] on span "Add to Parcel" at bounding box center [864, 236] width 60 height 11
click at [968, 236] on button "button" at bounding box center [965, 235] width 26 height 20
type input "2"
click at [1523, 14] on icon at bounding box center [1521, 16] width 10 height 10
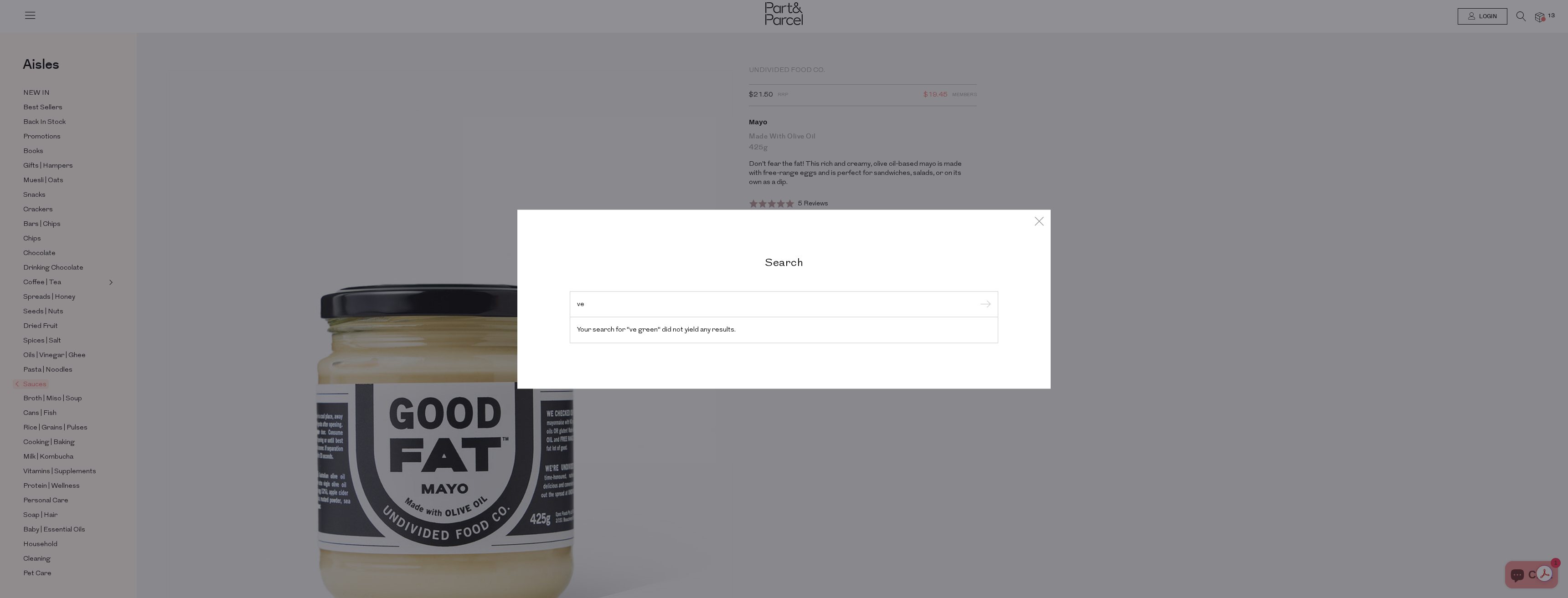
type input "v"
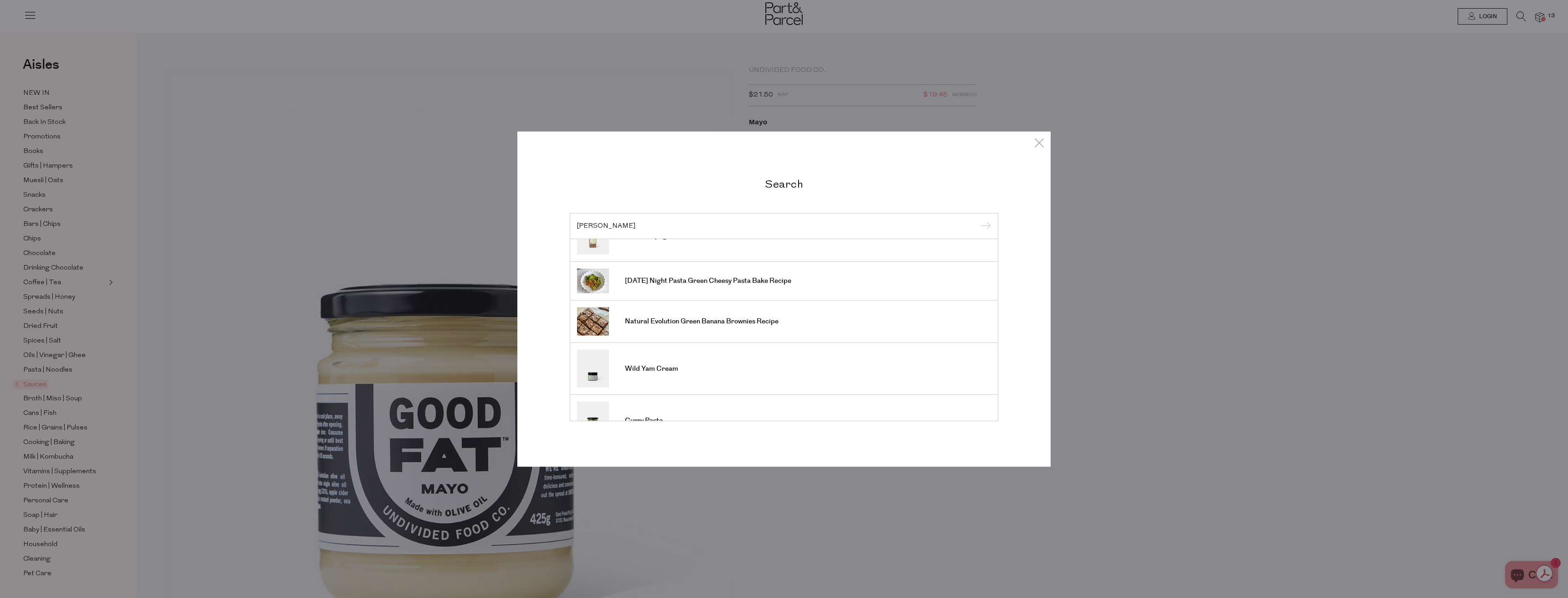
scroll to position [228, 0]
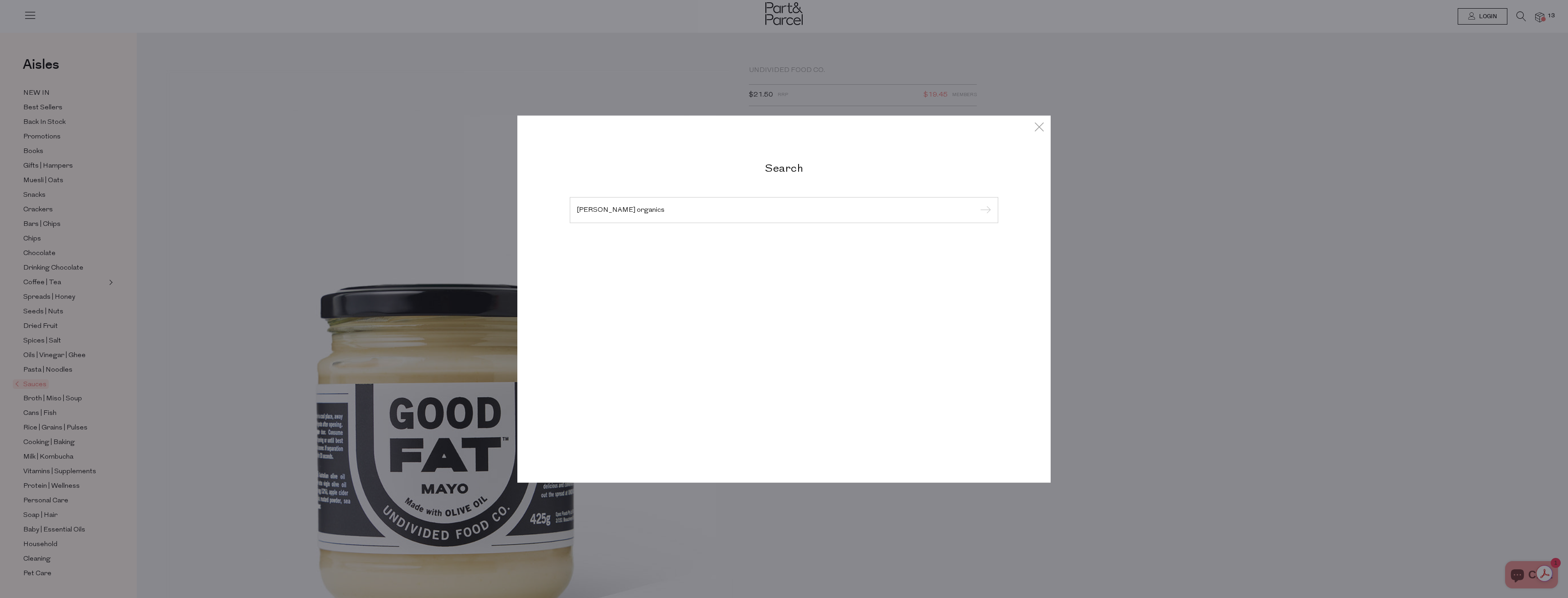
type input "olive green organics"
click at [977, 204] on input "submit" at bounding box center [984, 211] width 13 height 13
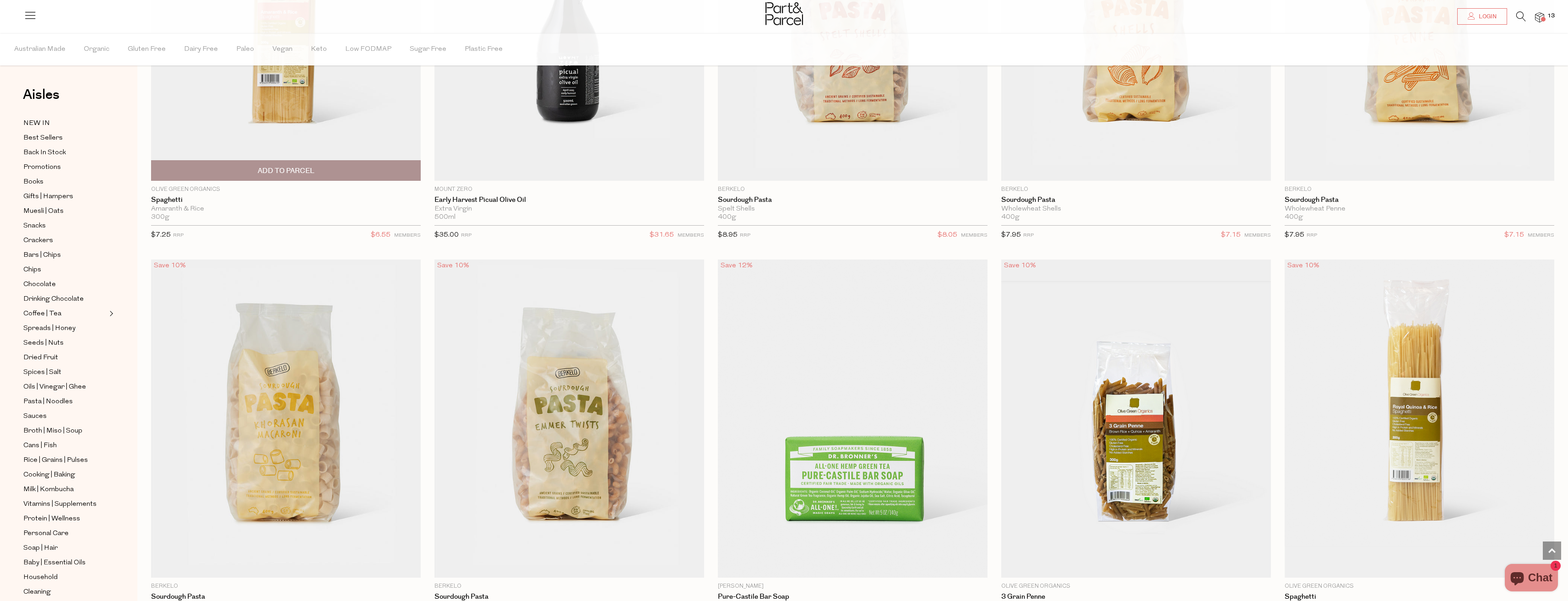
scroll to position [46, 0]
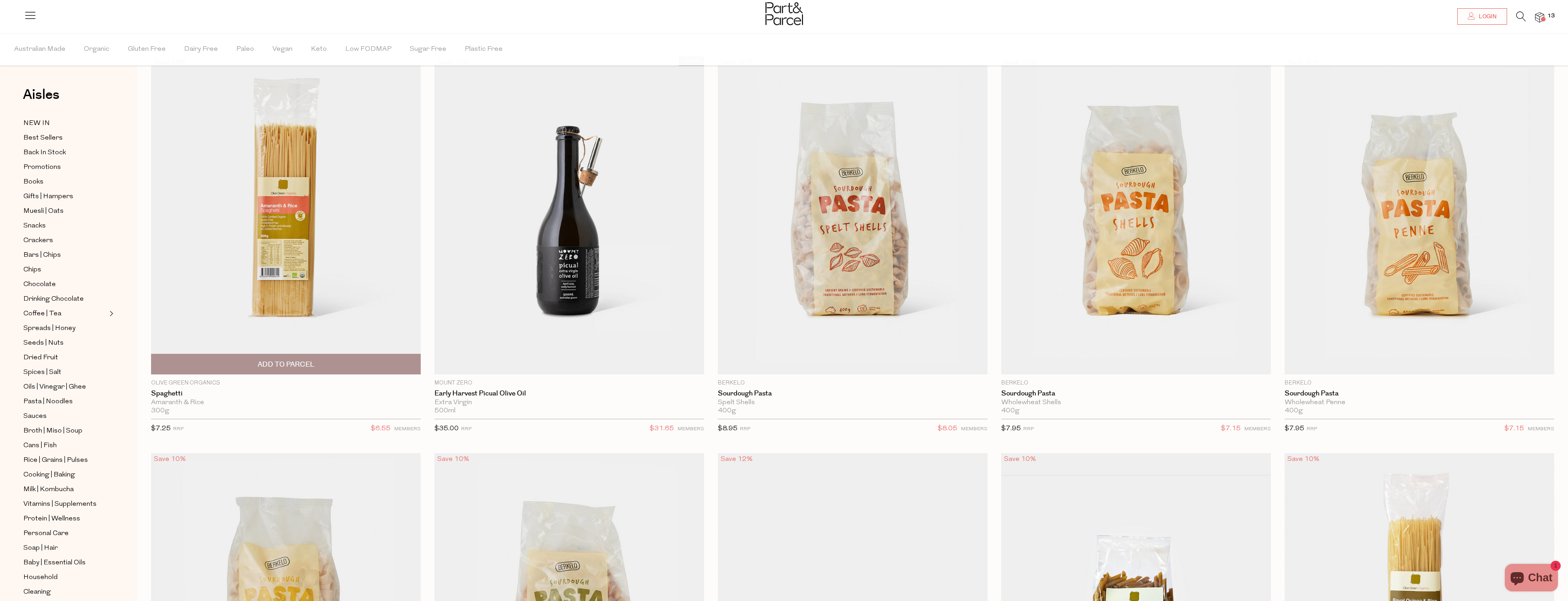
click at [288, 362] on span "Add To Parcel" at bounding box center [285, 365] width 56 height 10
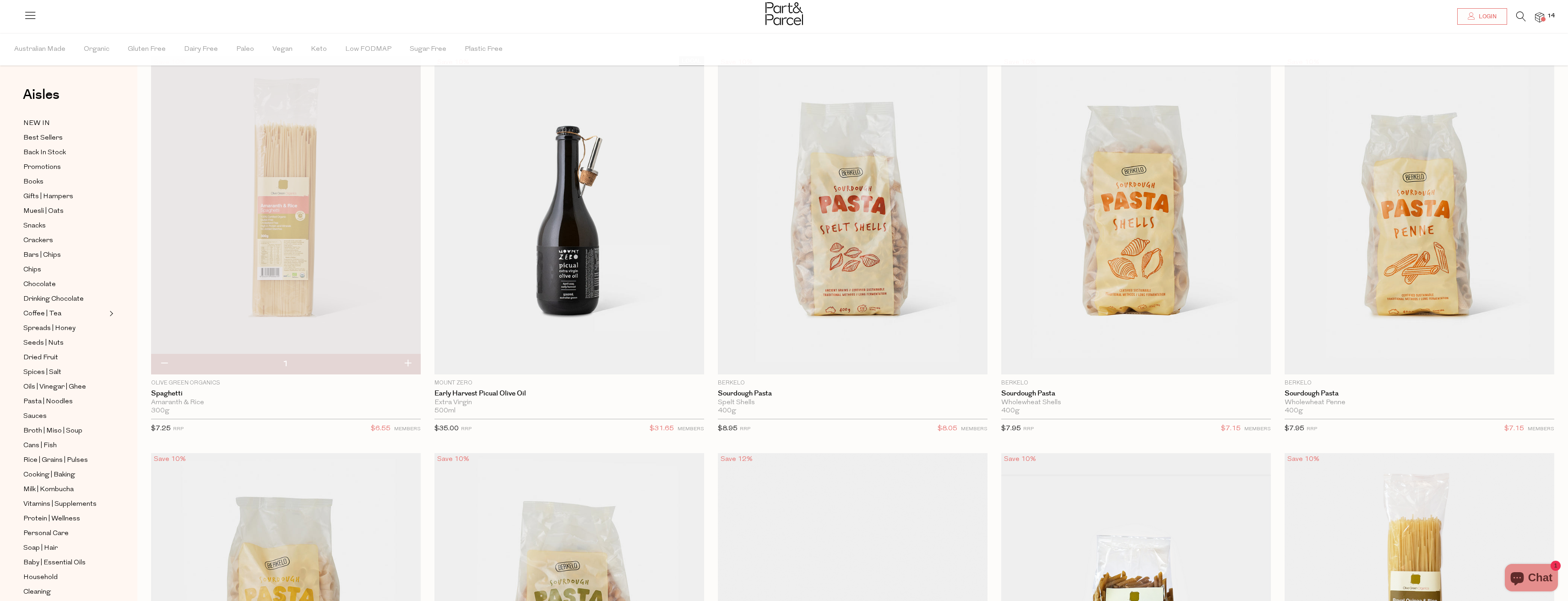
click at [403, 363] on button "button" at bounding box center [407, 364] width 26 height 20
type input "2"
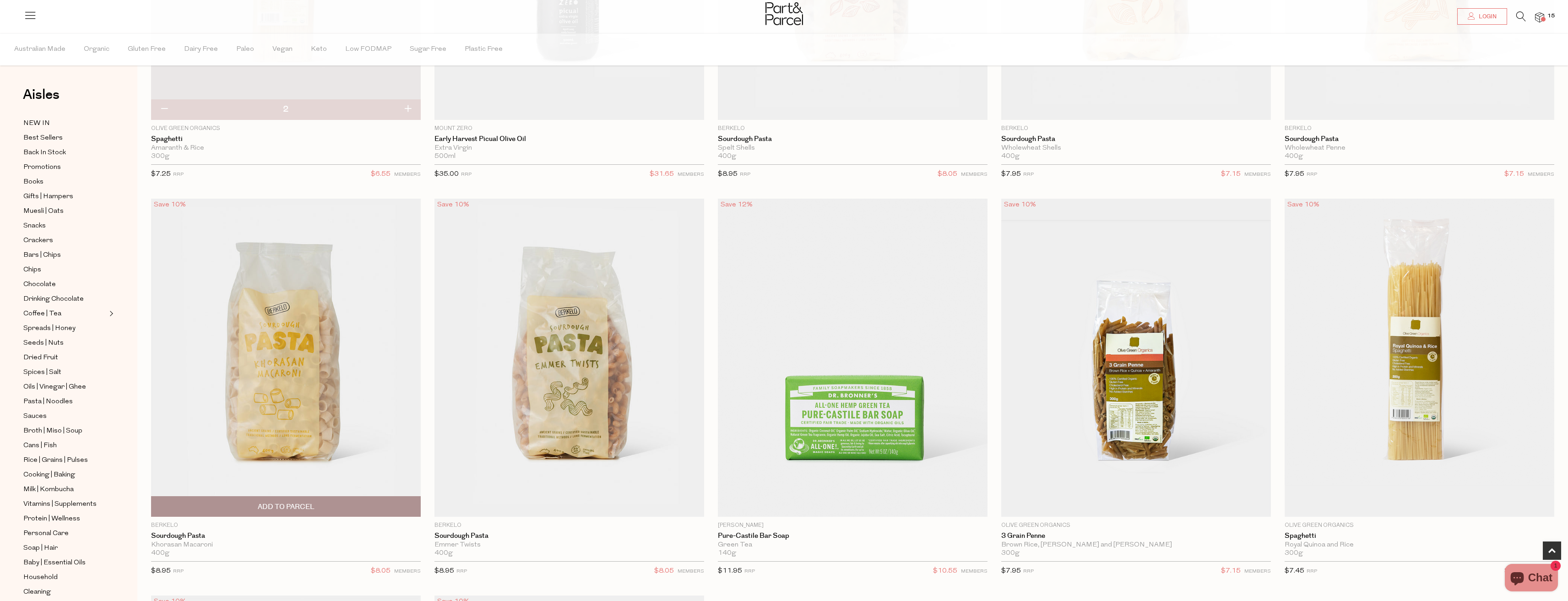
scroll to position [458, 0]
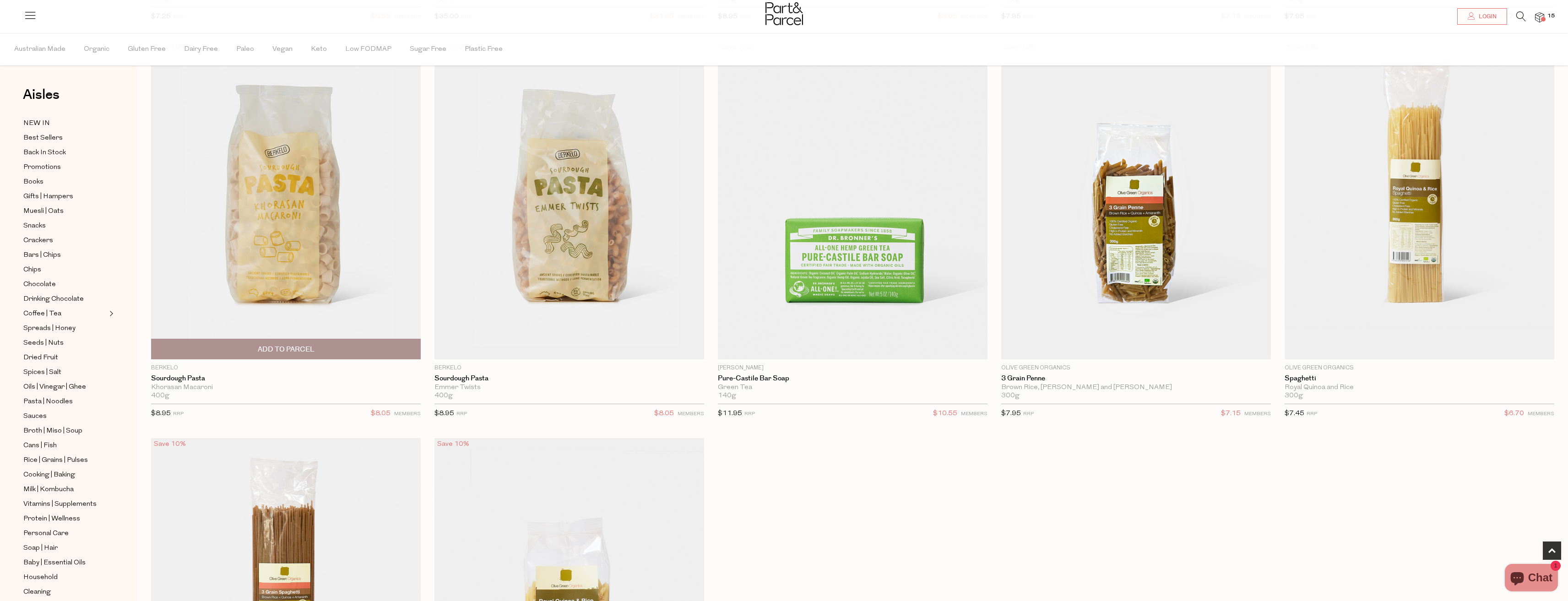
click at [312, 343] on span "Add To Parcel" at bounding box center [285, 349] width 264 height 20
